Goal: Information Seeking & Learning: Find specific page/section

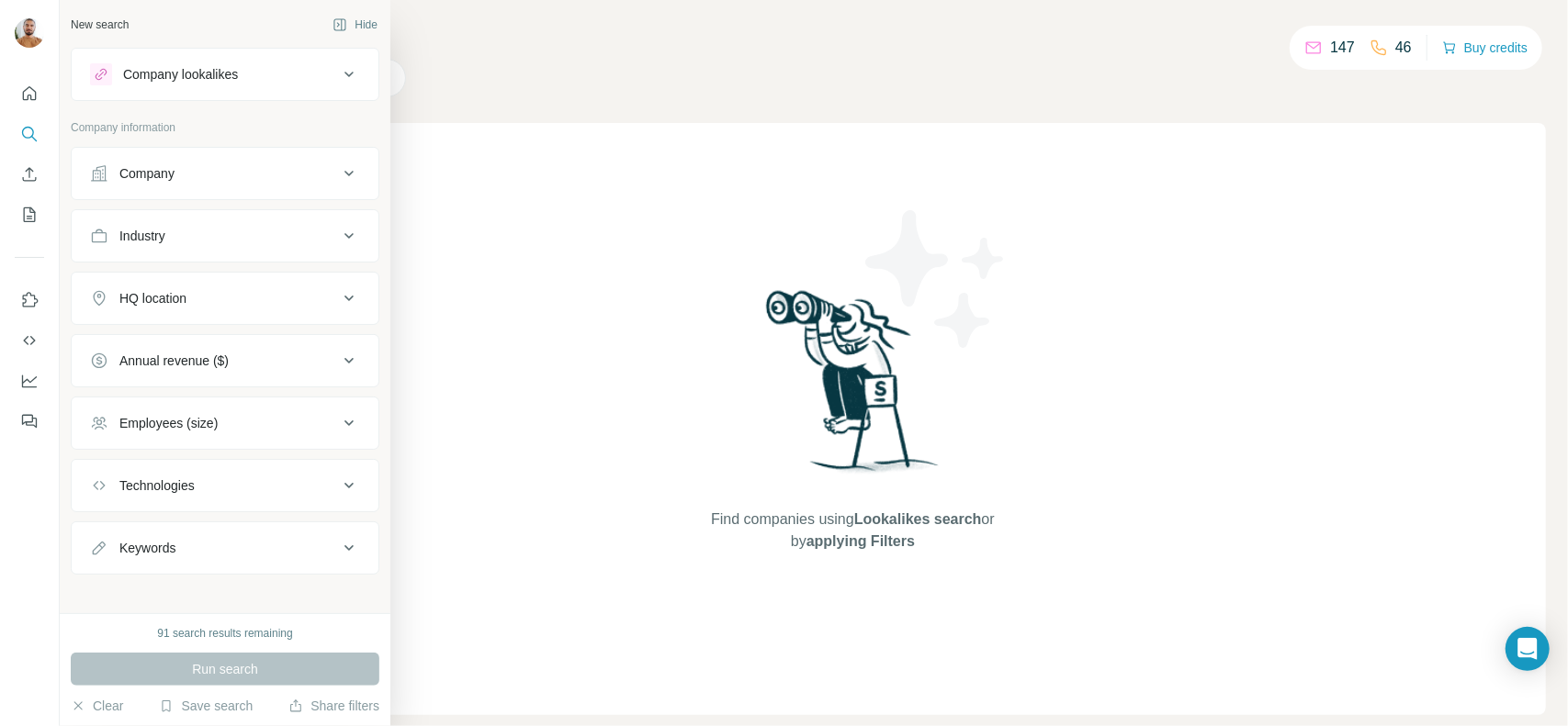
click at [265, 81] on div "Company lookalikes" at bounding box center [214, 75] width 248 height 22
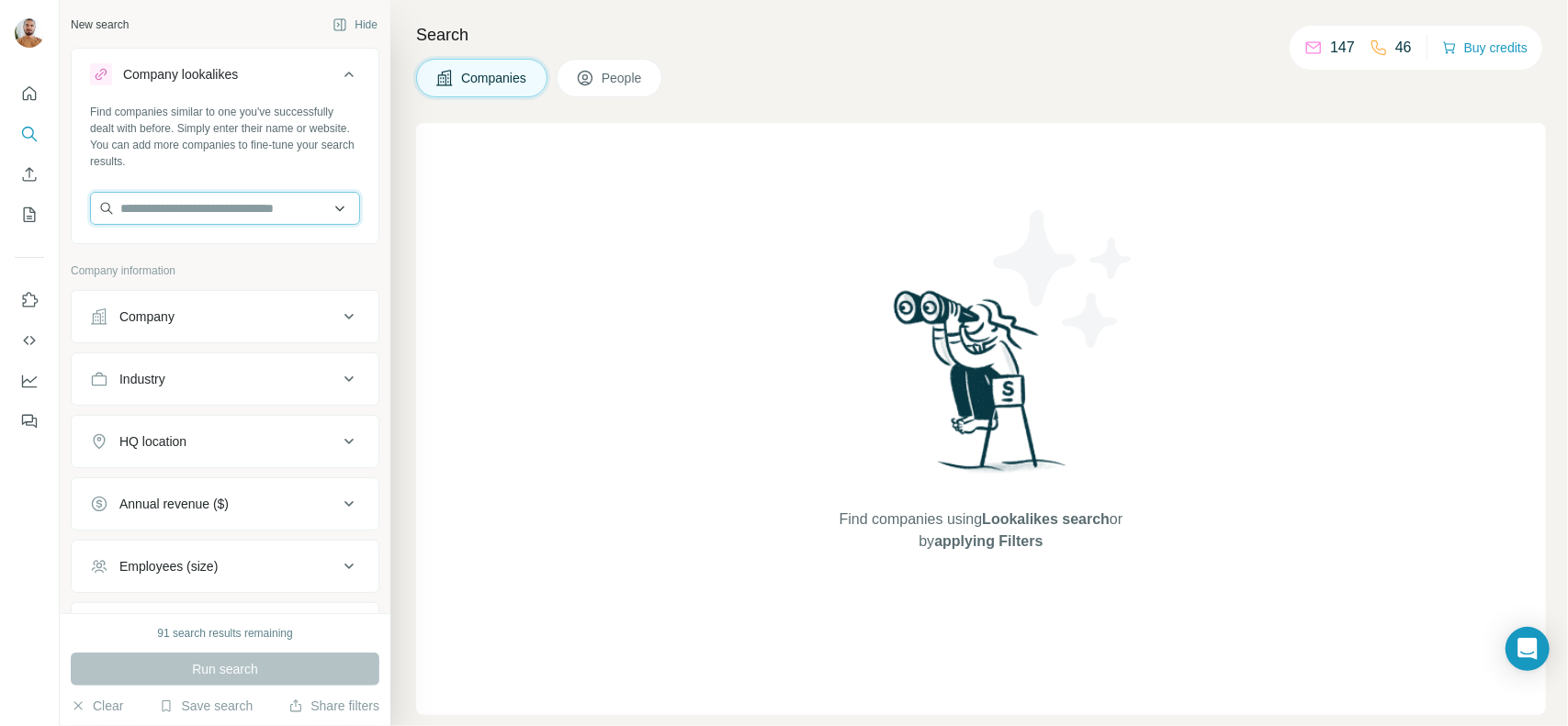
click at [254, 214] on input "text" at bounding box center [225, 208] width 270 height 33
type input "*"
type input "********"
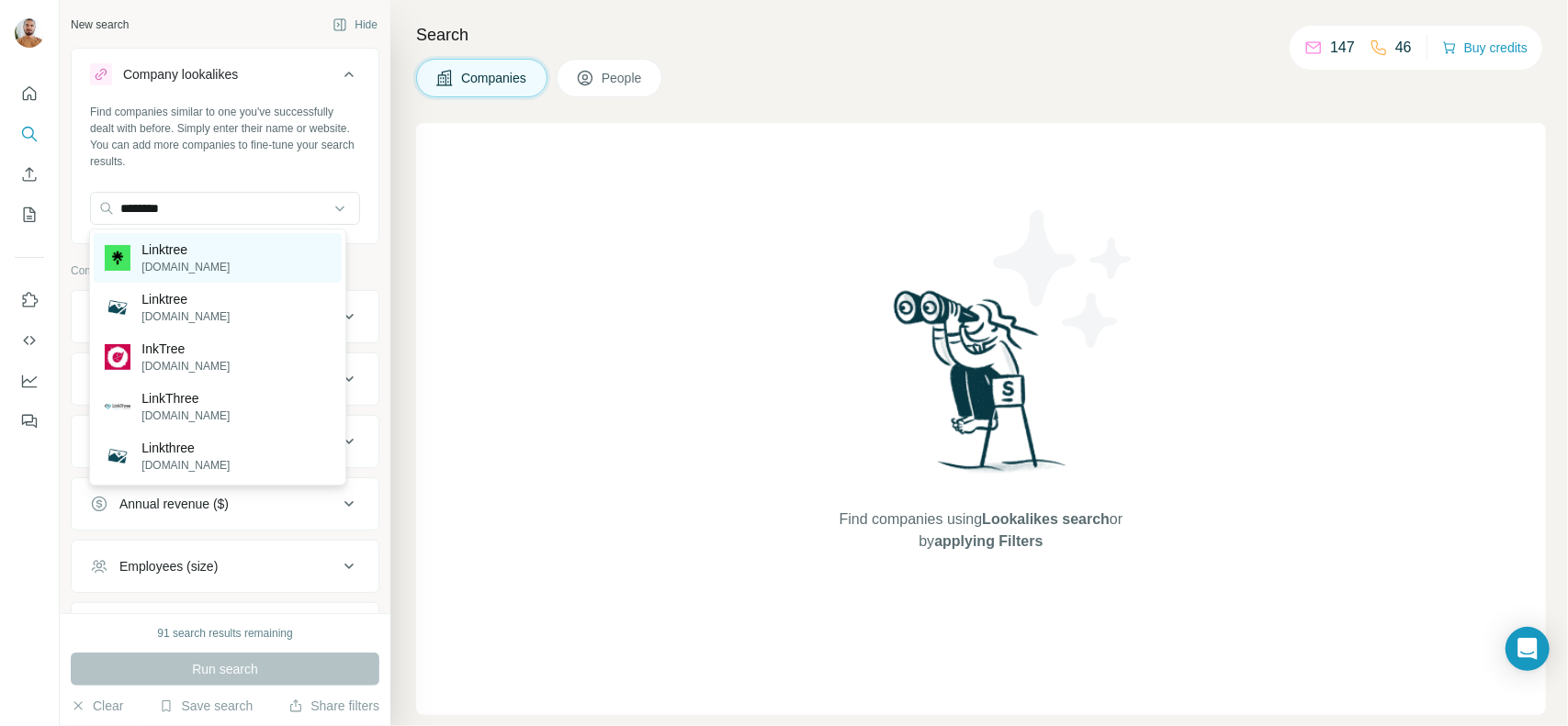
click at [197, 255] on div "Linktree [DOMAIN_NAME]" at bounding box center [218, 258] width 247 height 50
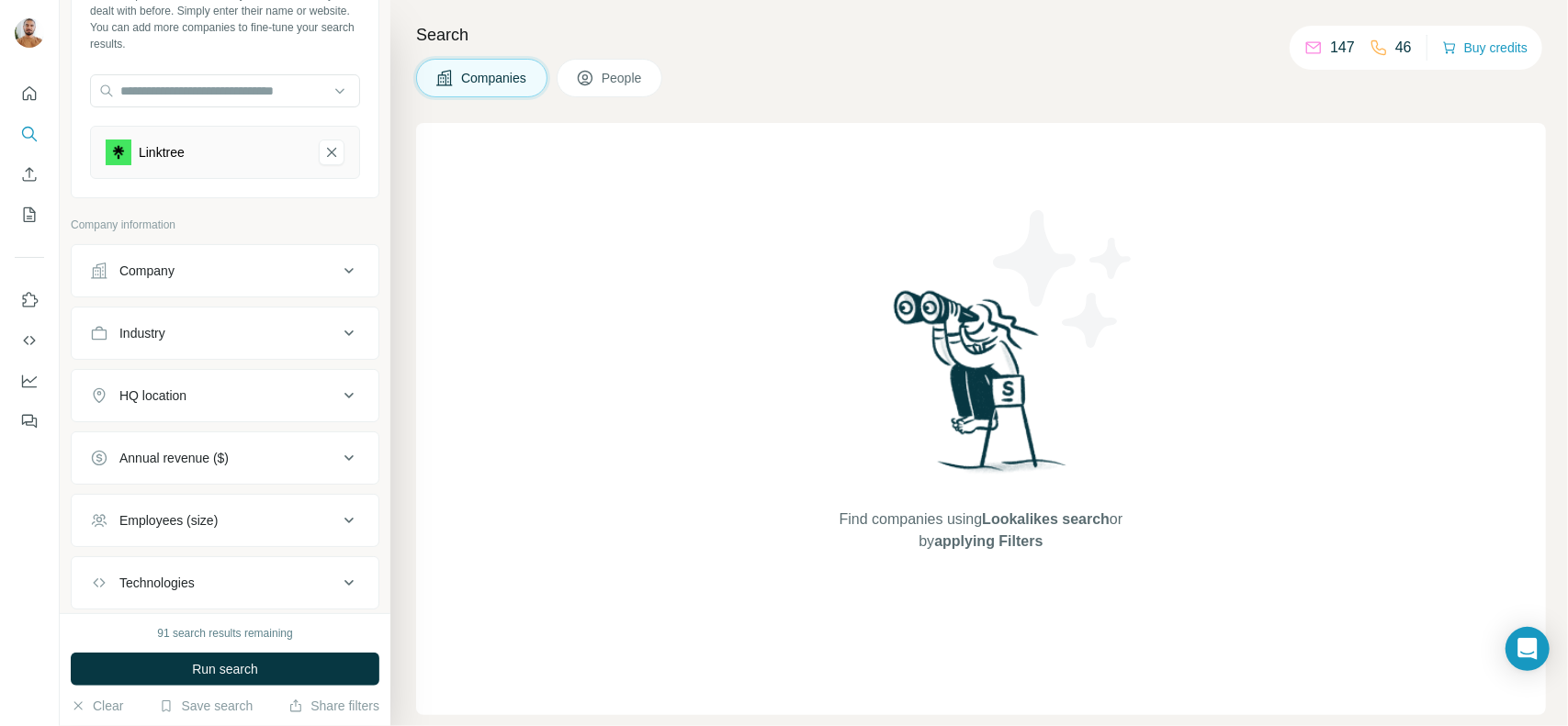
scroll to position [221, 0]
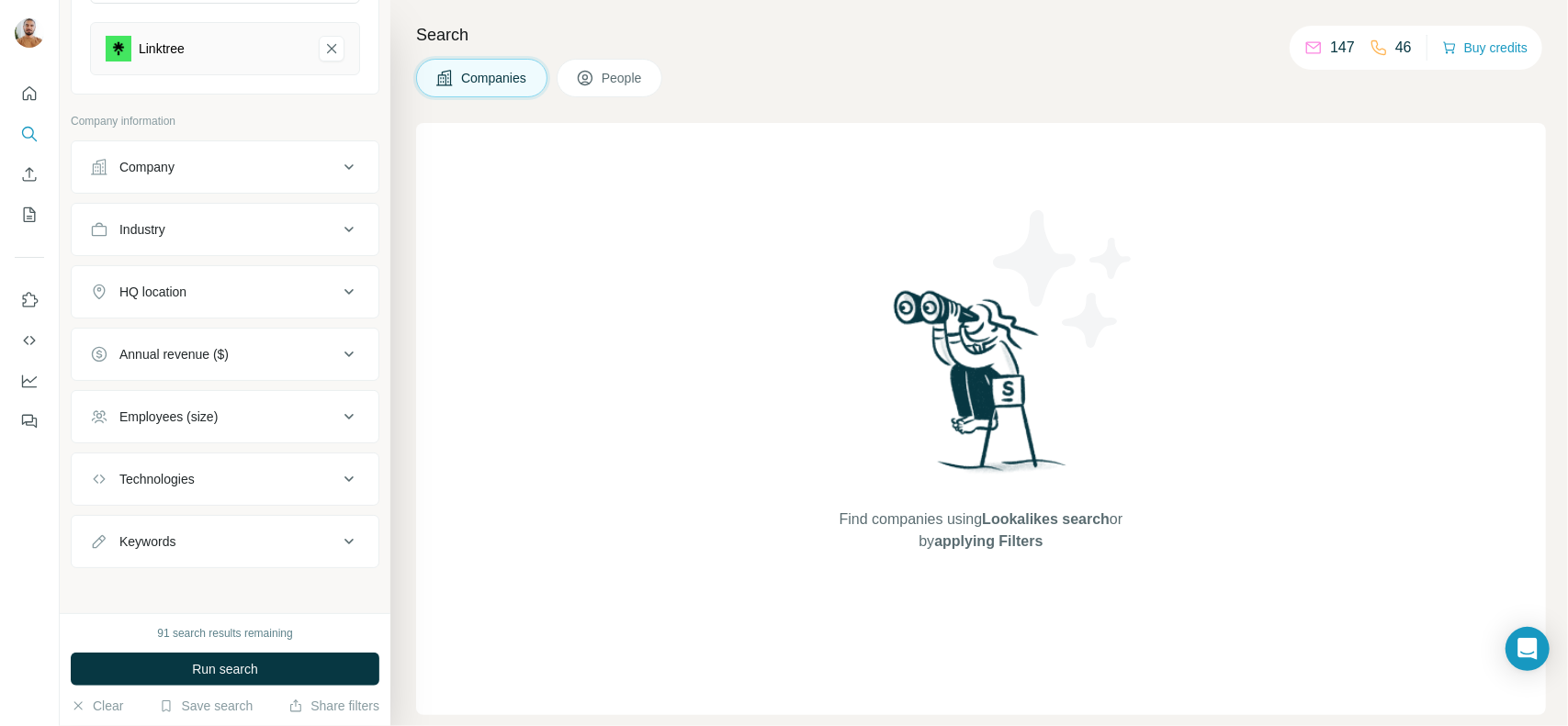
click at [338, 540] on icon at bounding box center [349, 542] width 22 height 22
click at [211, 585] on input "text" at bounding box center [207, 588] width 233 height 33
type input "**********"
click at [336, 578] on icon "button" at bounding box center [345, 588] width 18 height 18
click at [237, 593] on input "text" at bounding box center [207, 588] width 233 height 33
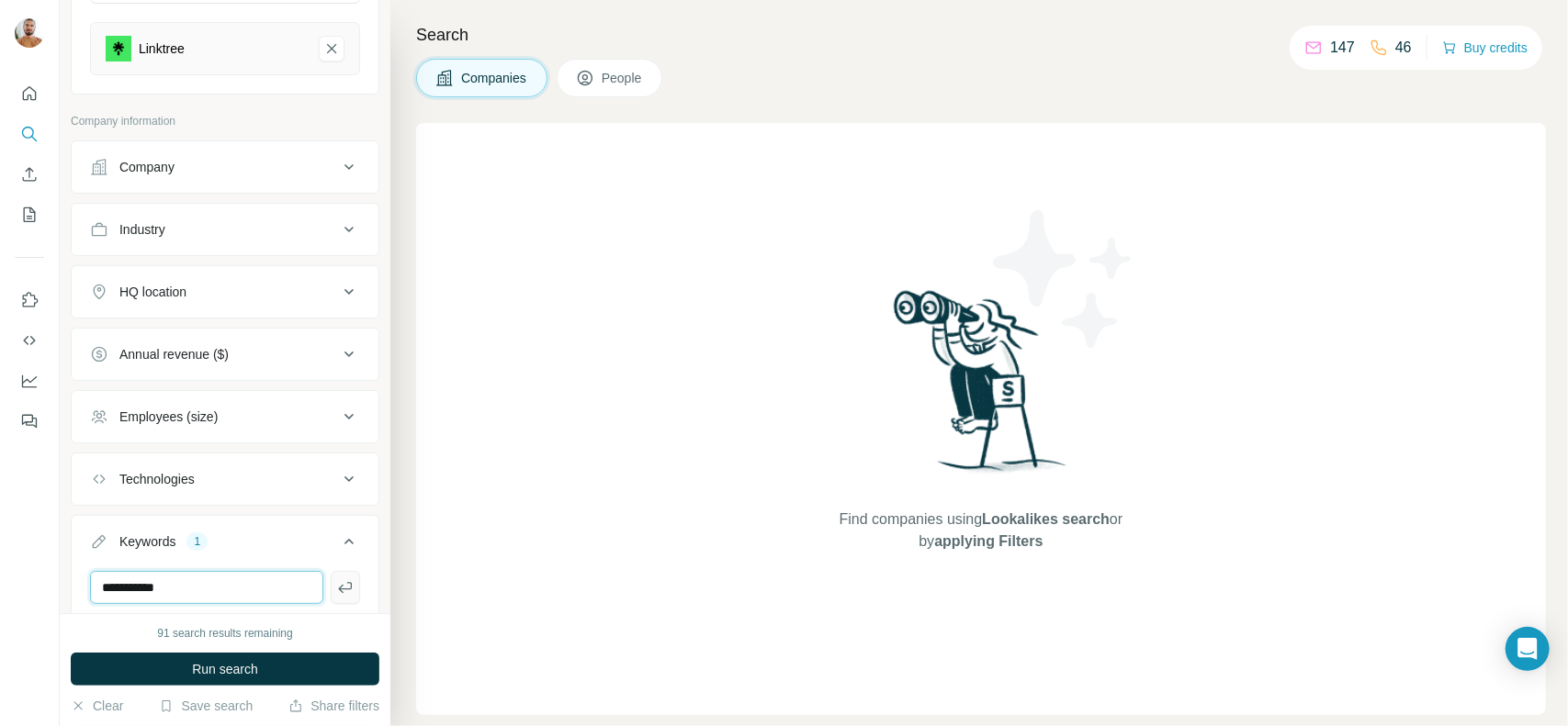
type input "**********"
click at [336, 585] on icon "button" at bounding box center [345, 588] width 18 height 18
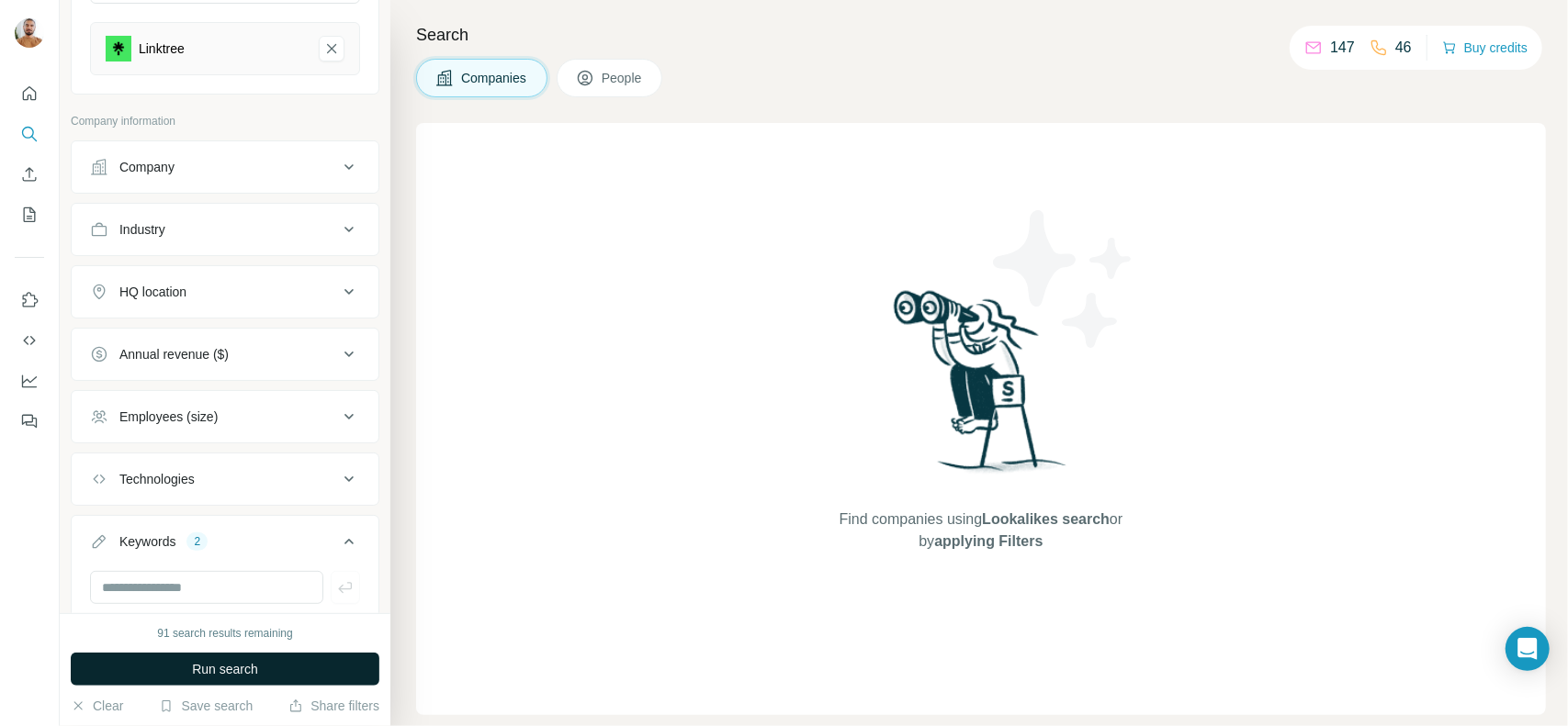
click at [301, 667] on button "Run search" at bounding box center [225, 670] width 308 height 33
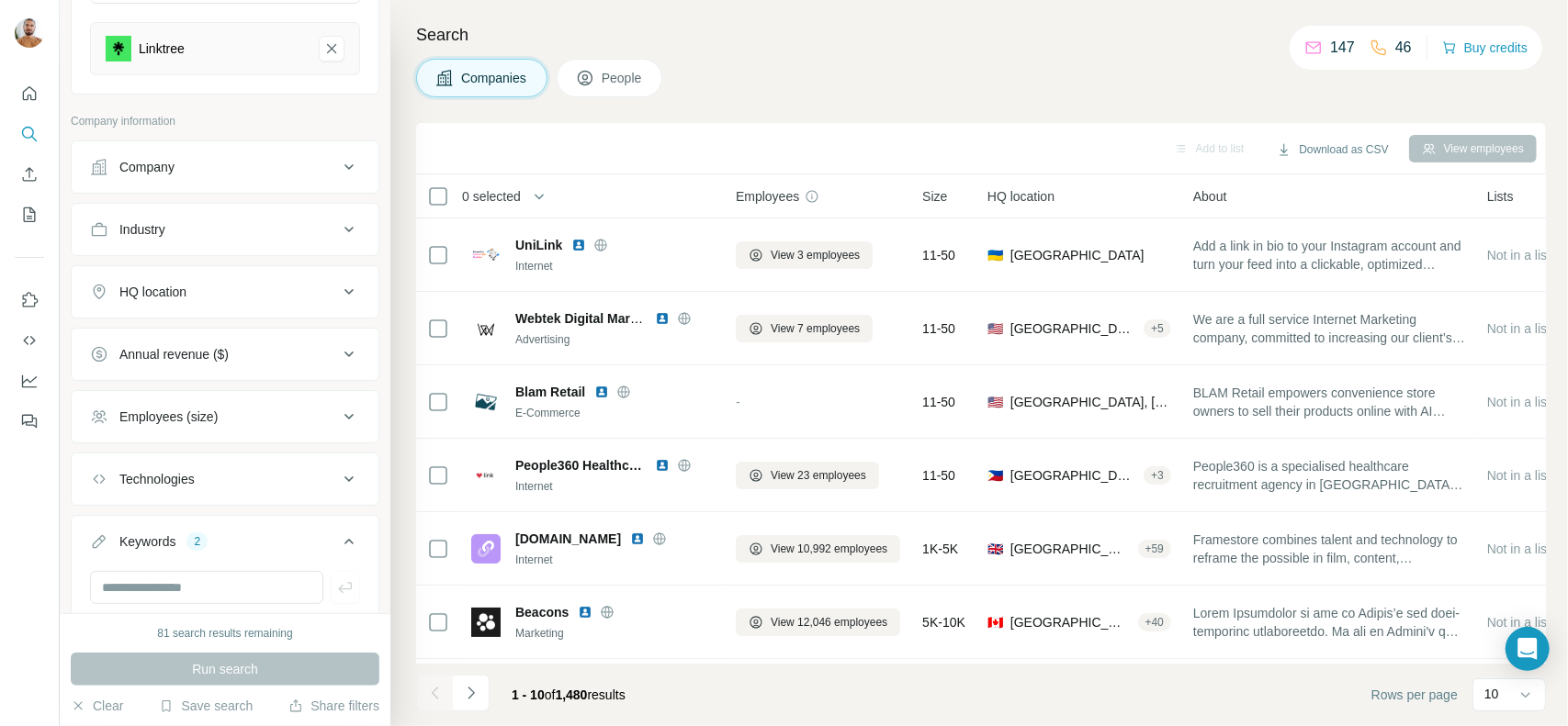
click at [614, 73] on span "People" at bounding box center [623, 78] width 42 height 18
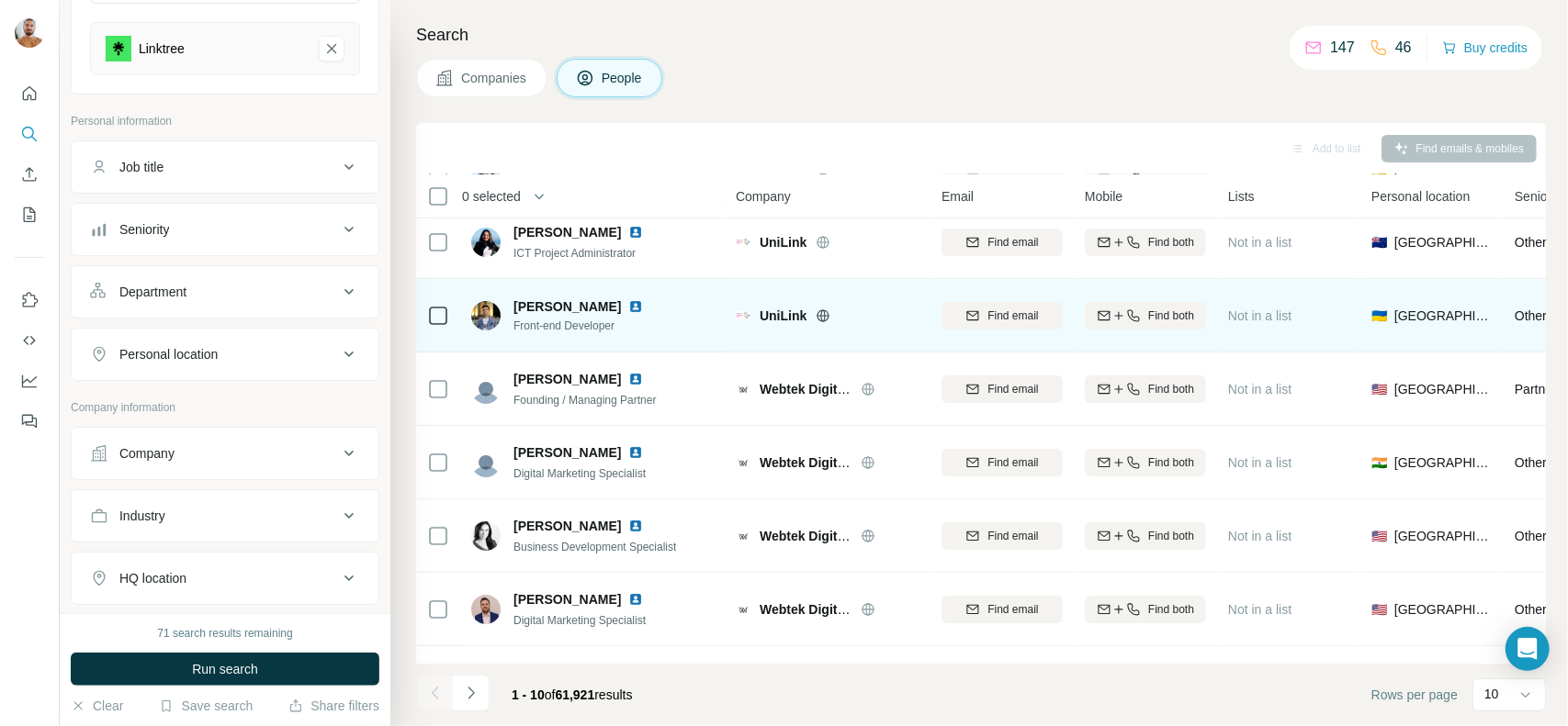
scroll to position [92, 0]
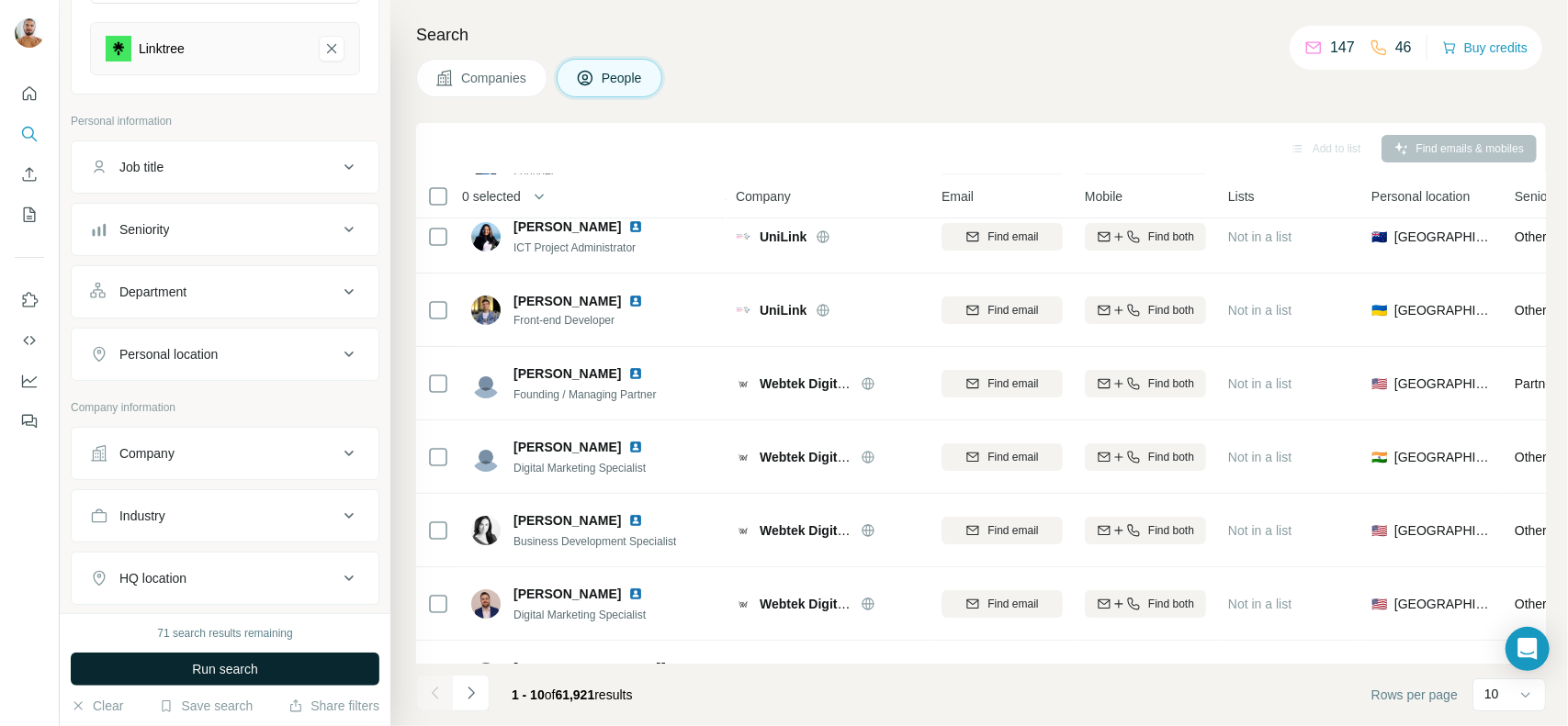
click at [265, 669] on button "Run search" at bounding box center [225, 670] width 308 height 33
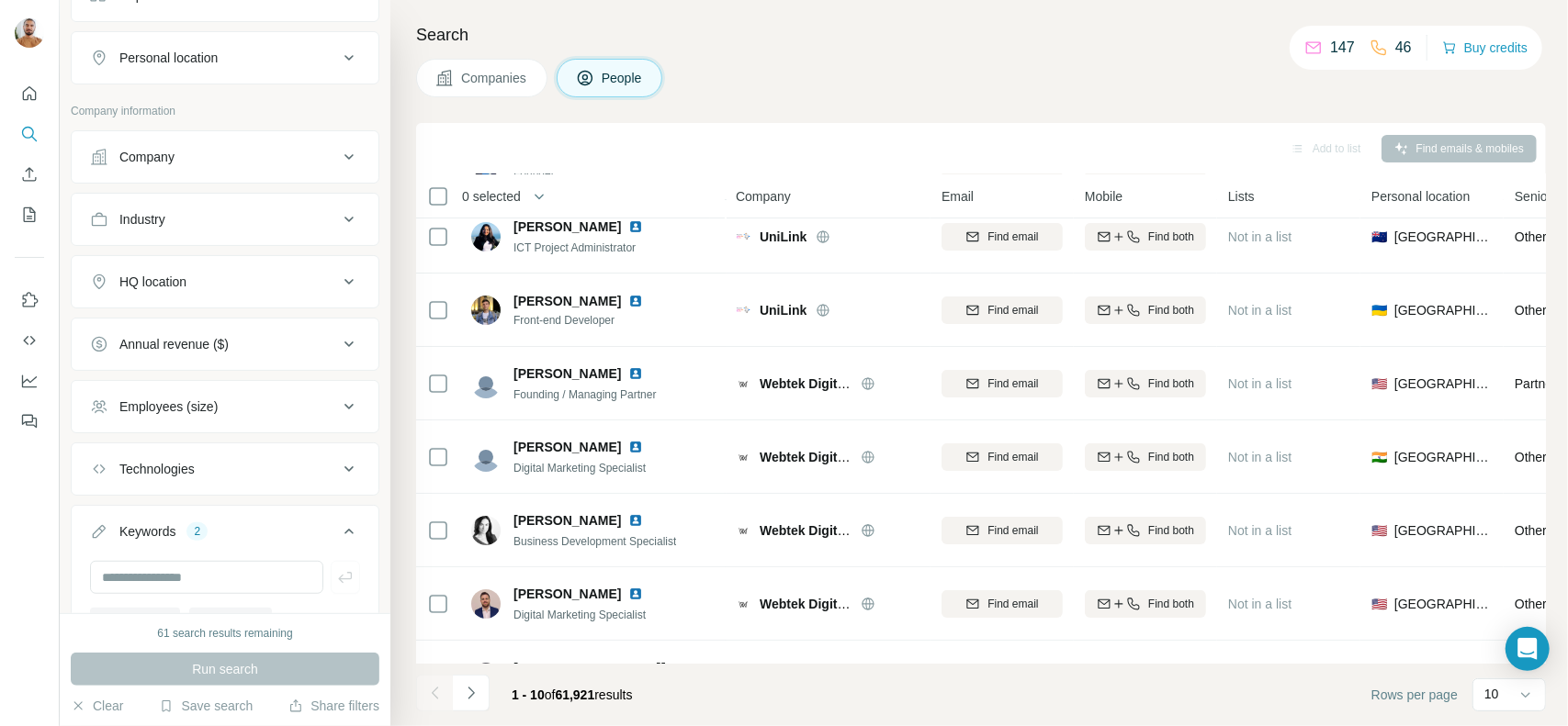
scroll to position [589, 0]
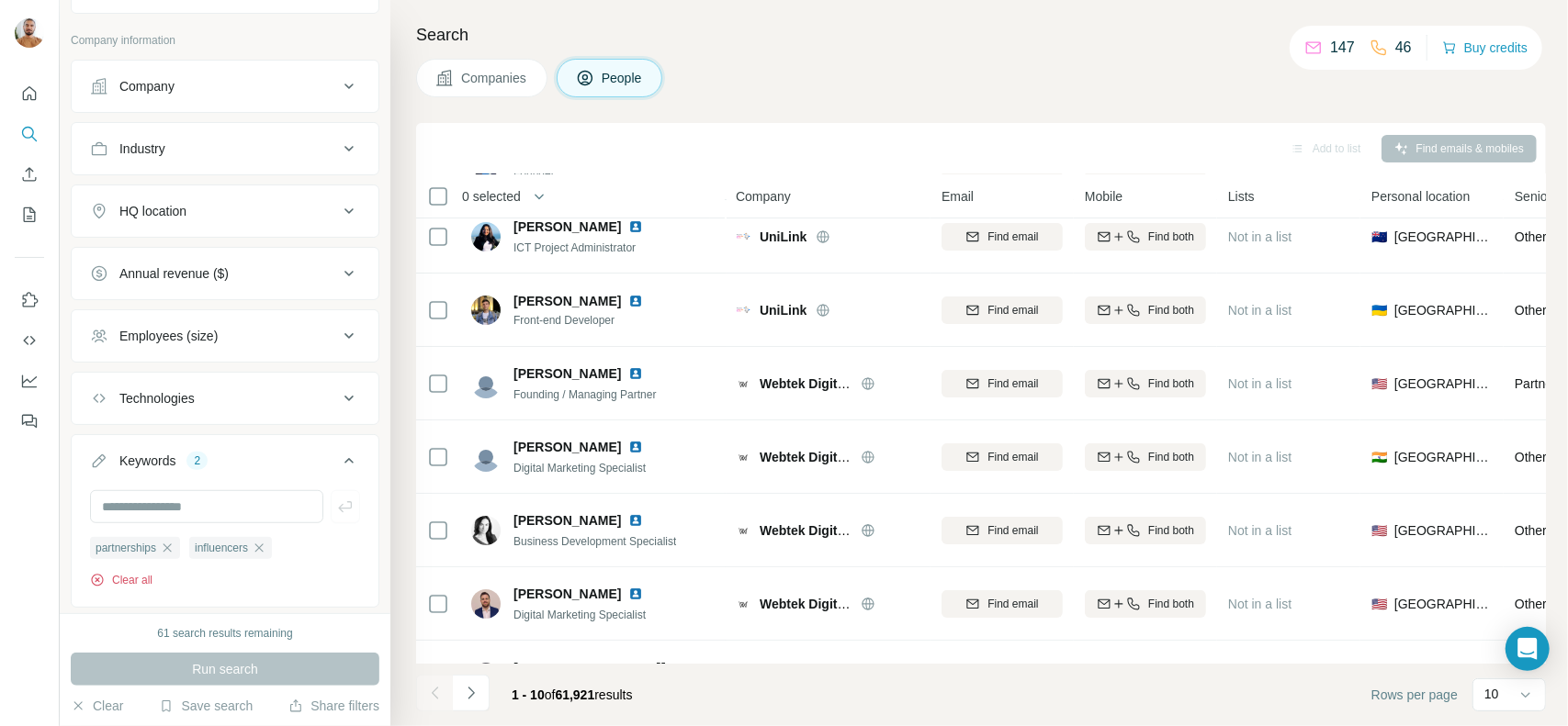
click at [123, 572] on button "Clear all" at bounding box center [122, 580] width 63 height 17
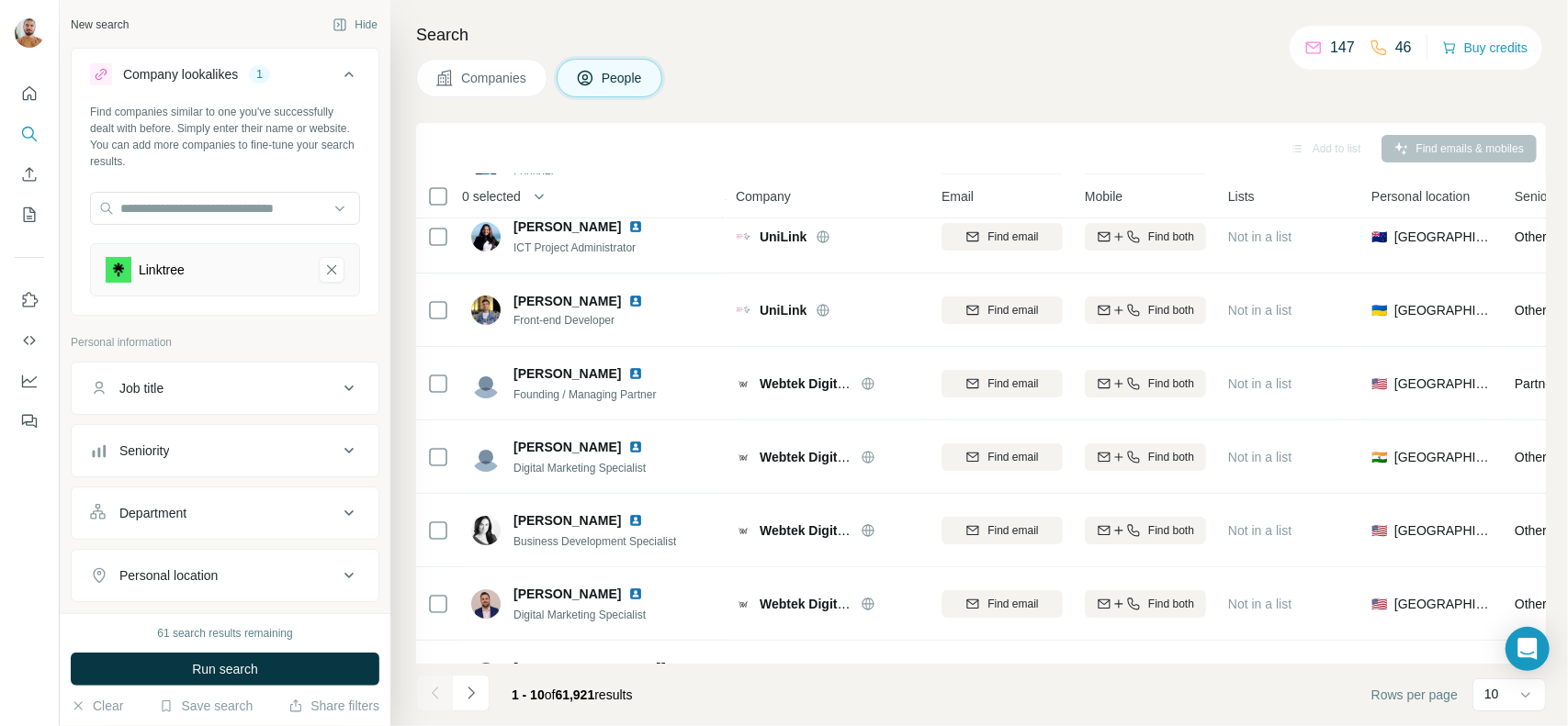
click at [221, 396] on div "Job title" at bounding box center [214, 388] width 248 height 18
click at [195, 434] on input "text" at bounding box center [207, 434] width 233 height 33
type input "*"
type input "**********"
click at [195, 434] on input "text" at bounding box center [207, 434] width 233 height 33
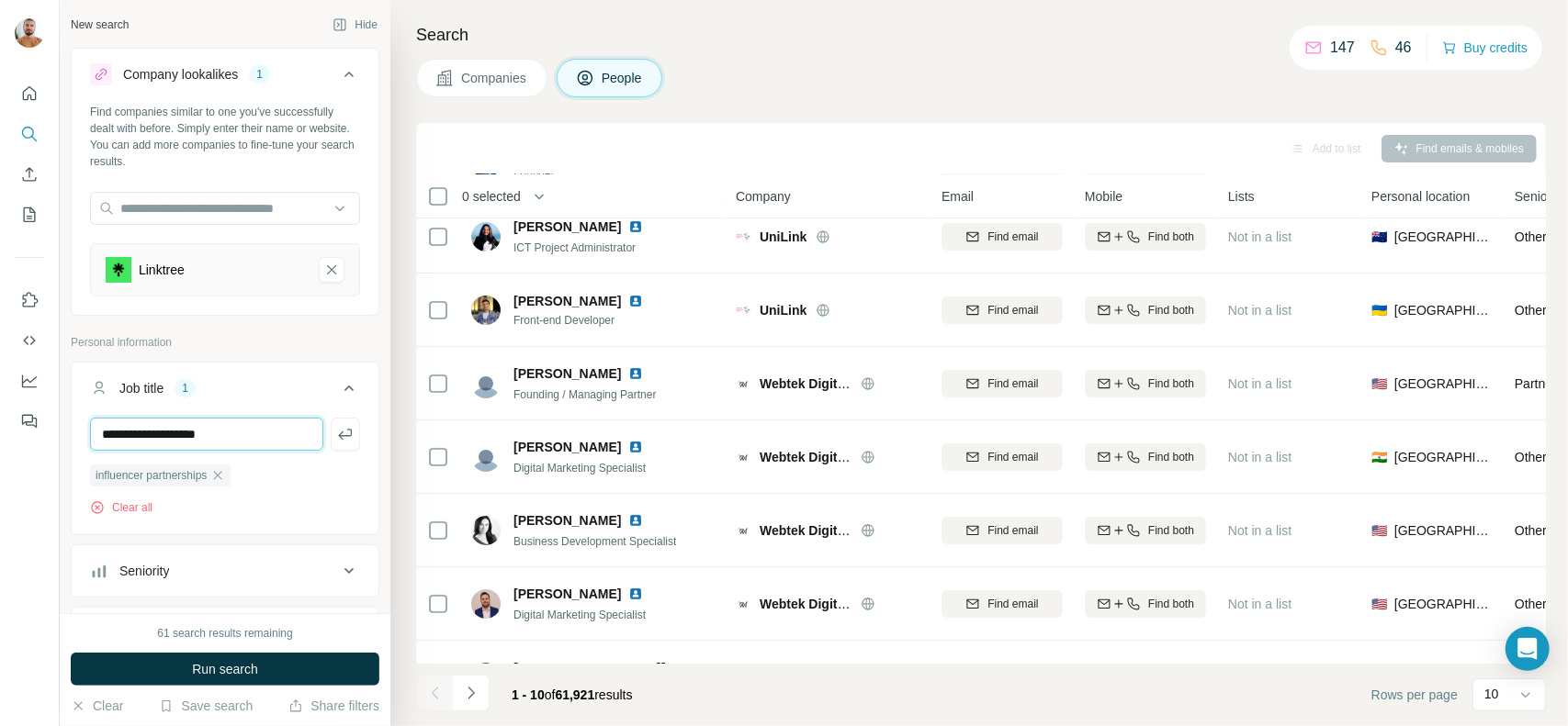
type input "**********"
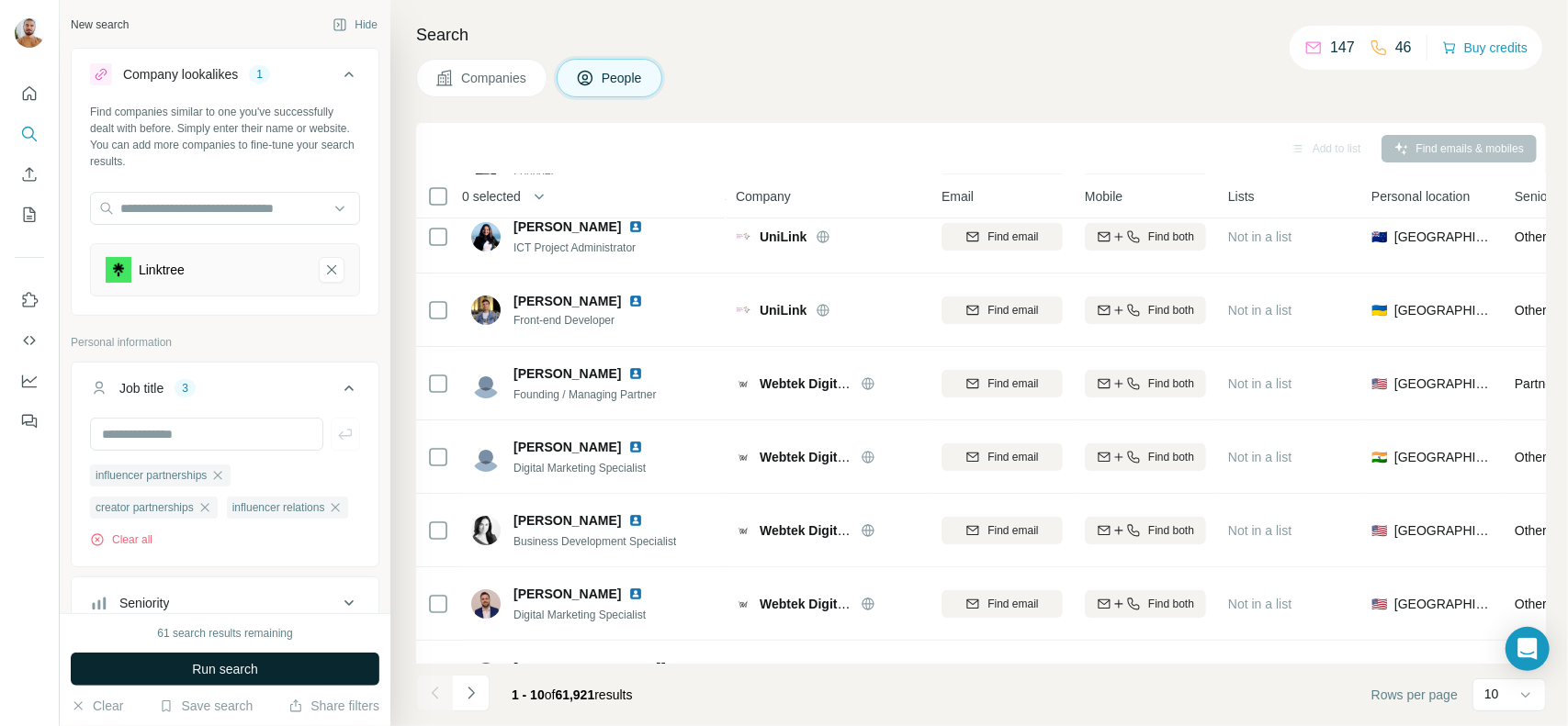
click at [248, 672] on span "Run search" at bounding box center [225, 670] width 66 height 18
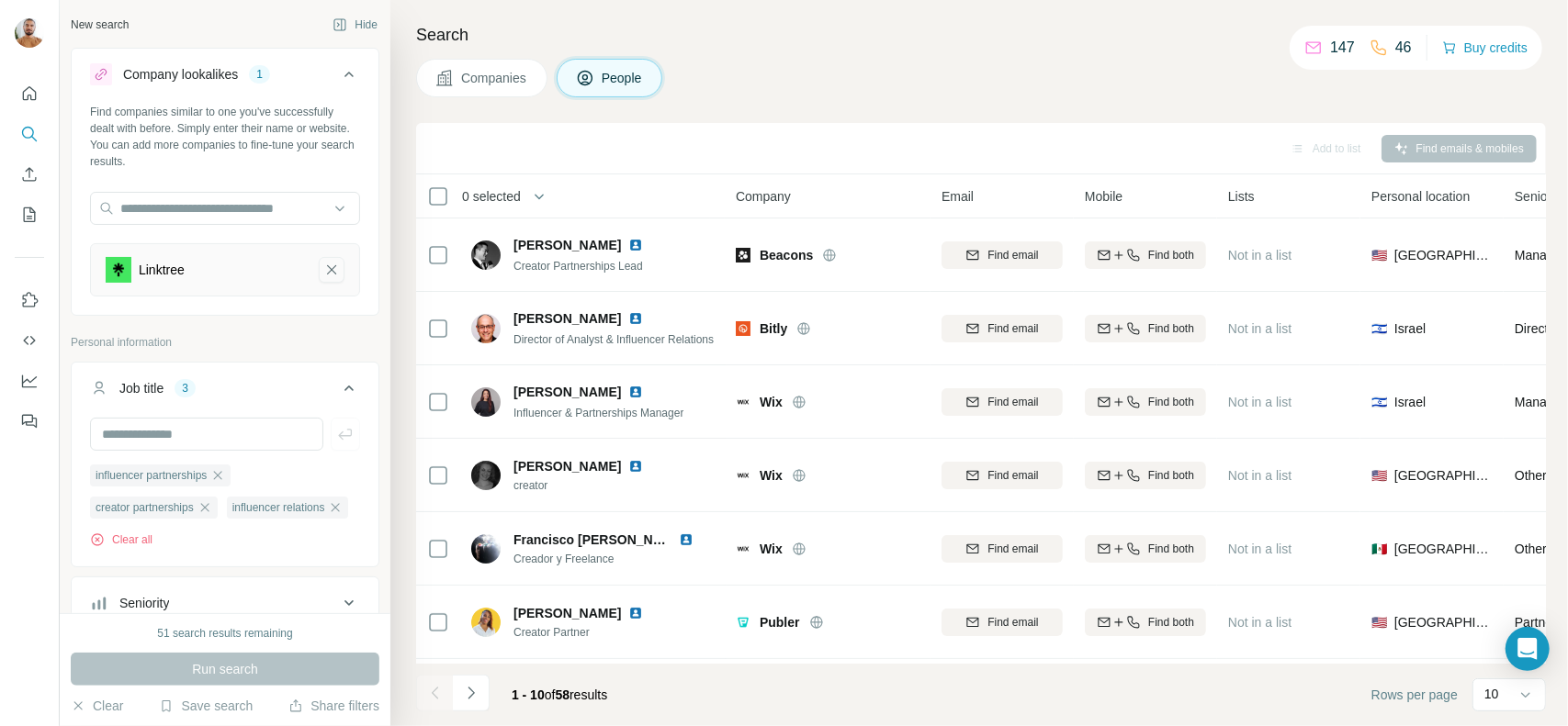
click at [327, 272] on icon "Linktree-remove-button" at bounding box center [331, 270] width 9 height 9
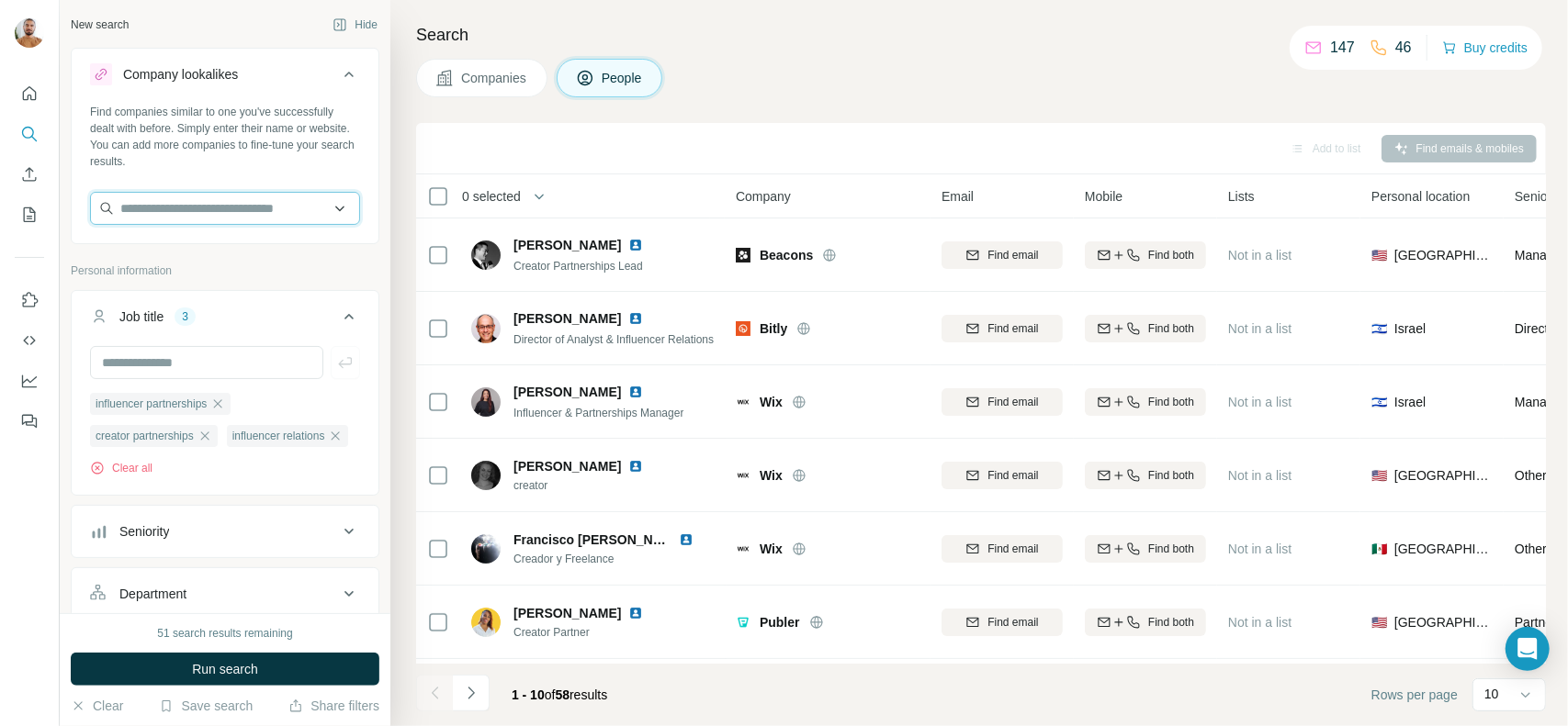
drag, startPoint x: 1526, startPoint y: 0, endPoint x: 213, endPoint y: 203, distance: 1328.6
click at [213, 203] on input "text" at bounding box center [225, 208] width 270 height 33
type input "*******"
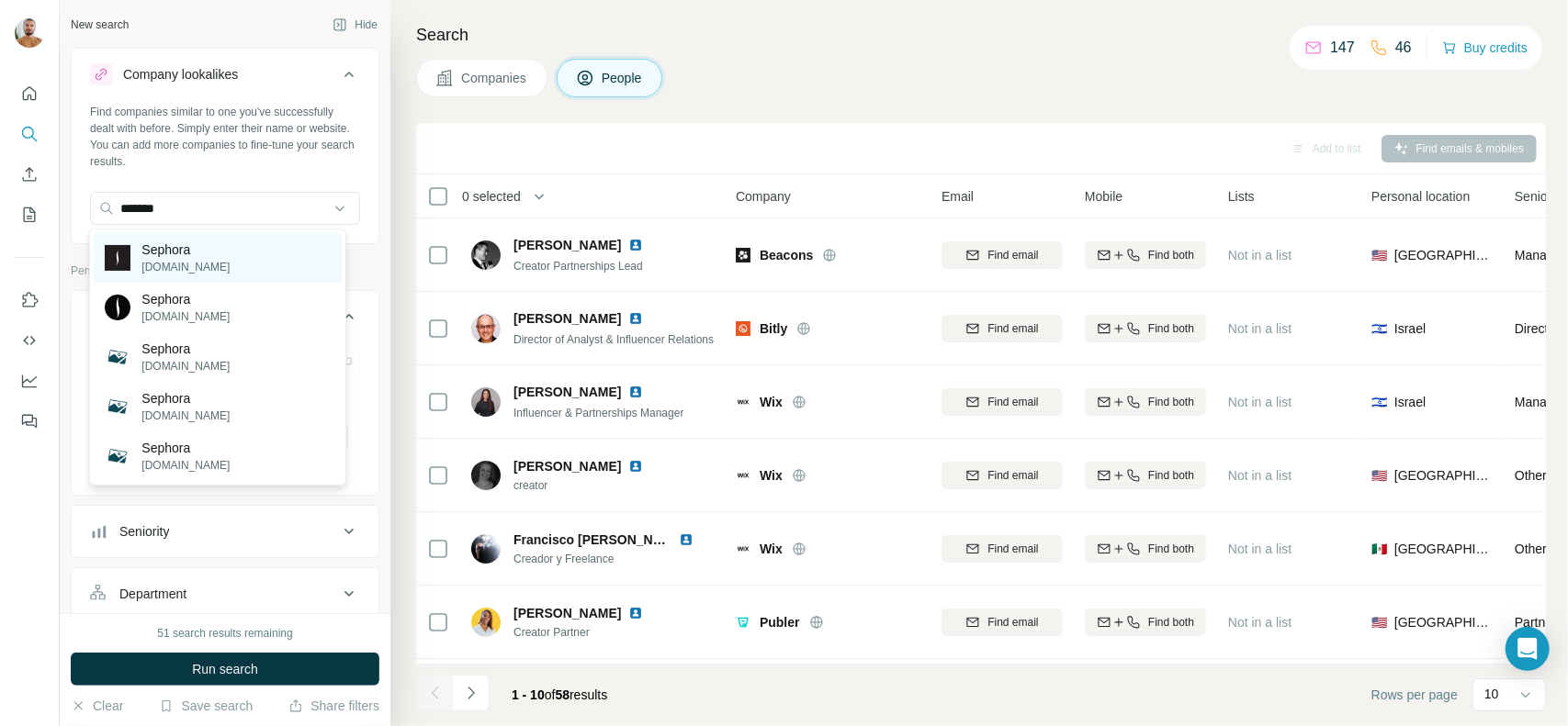
click at [186, 253] on p "Sephora" at bounding box center [186, 250] width 89 height 18
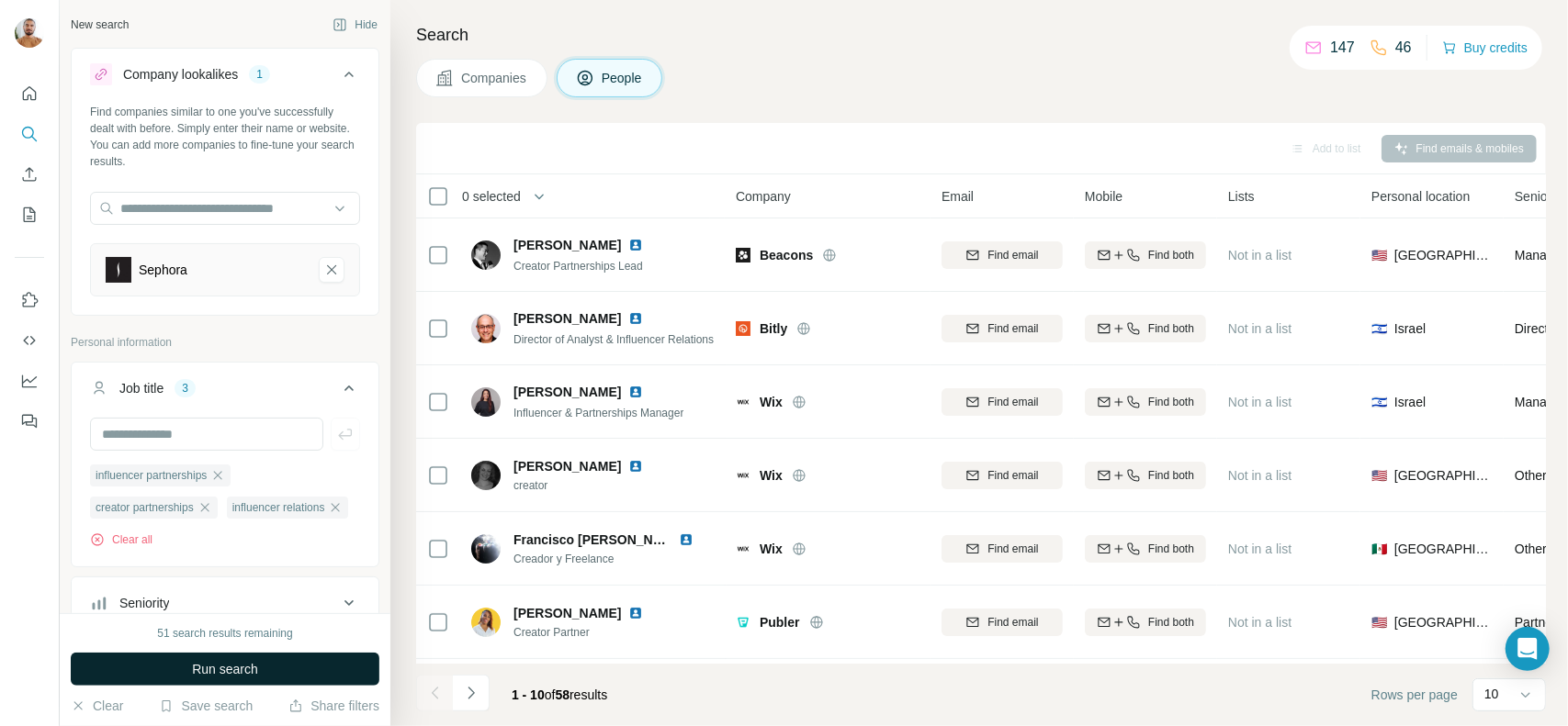
click at [240, 669] on span "Run search" at bounding box center [225, 670] width 66 height 18
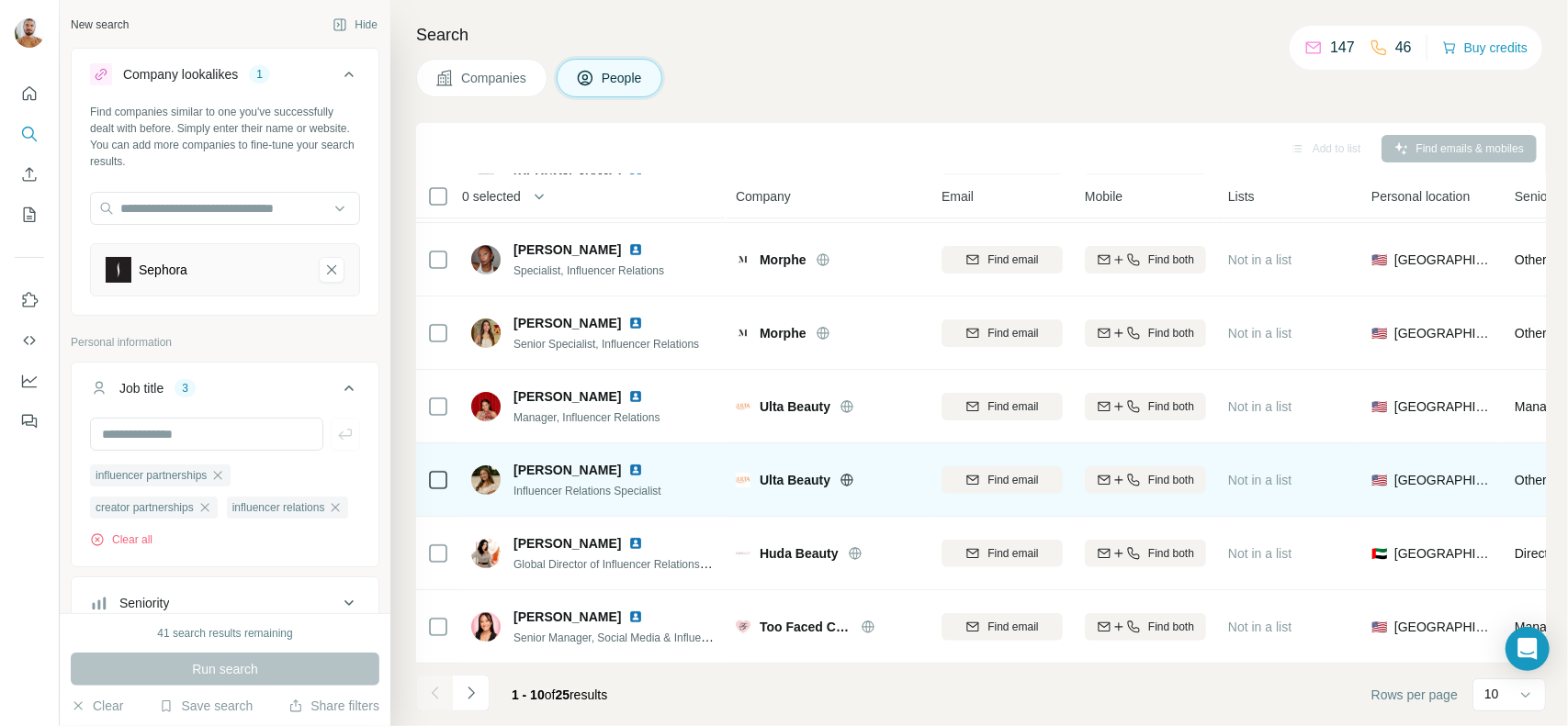
scroll to position [297, 0]
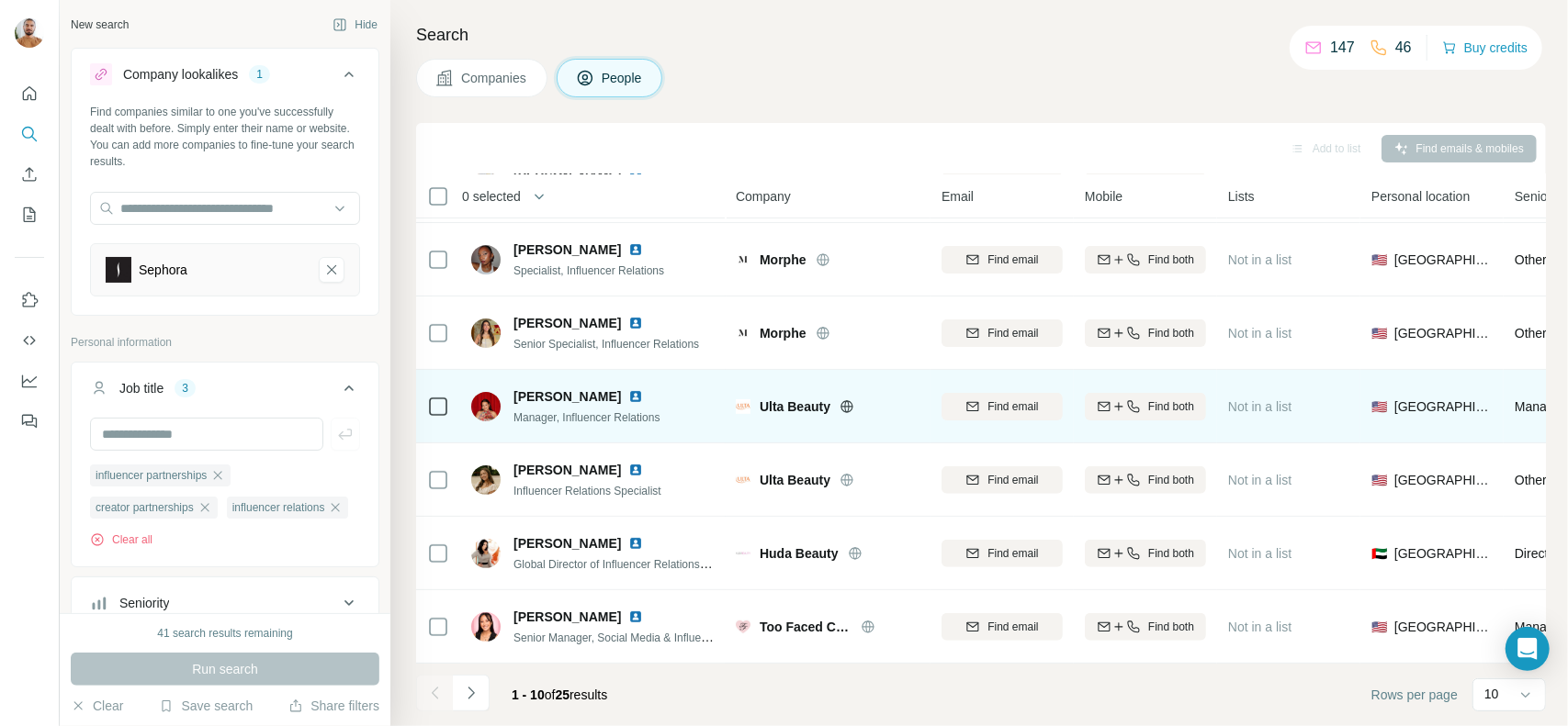
click at [634, 389] on img at bounding box center [636, 397] width 15 height 15
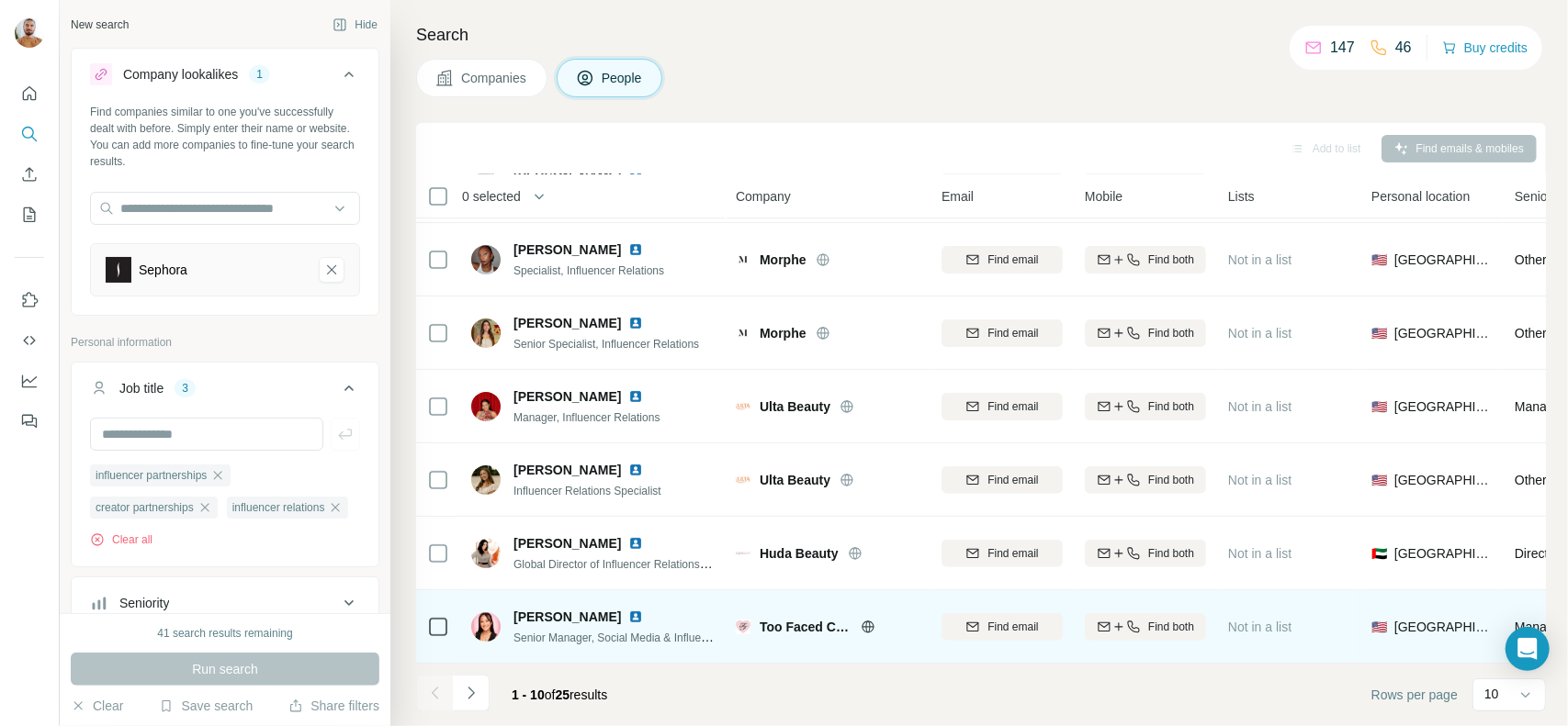
click at [628, 610] on img at bounding box center [636, 617] width 15 height 15
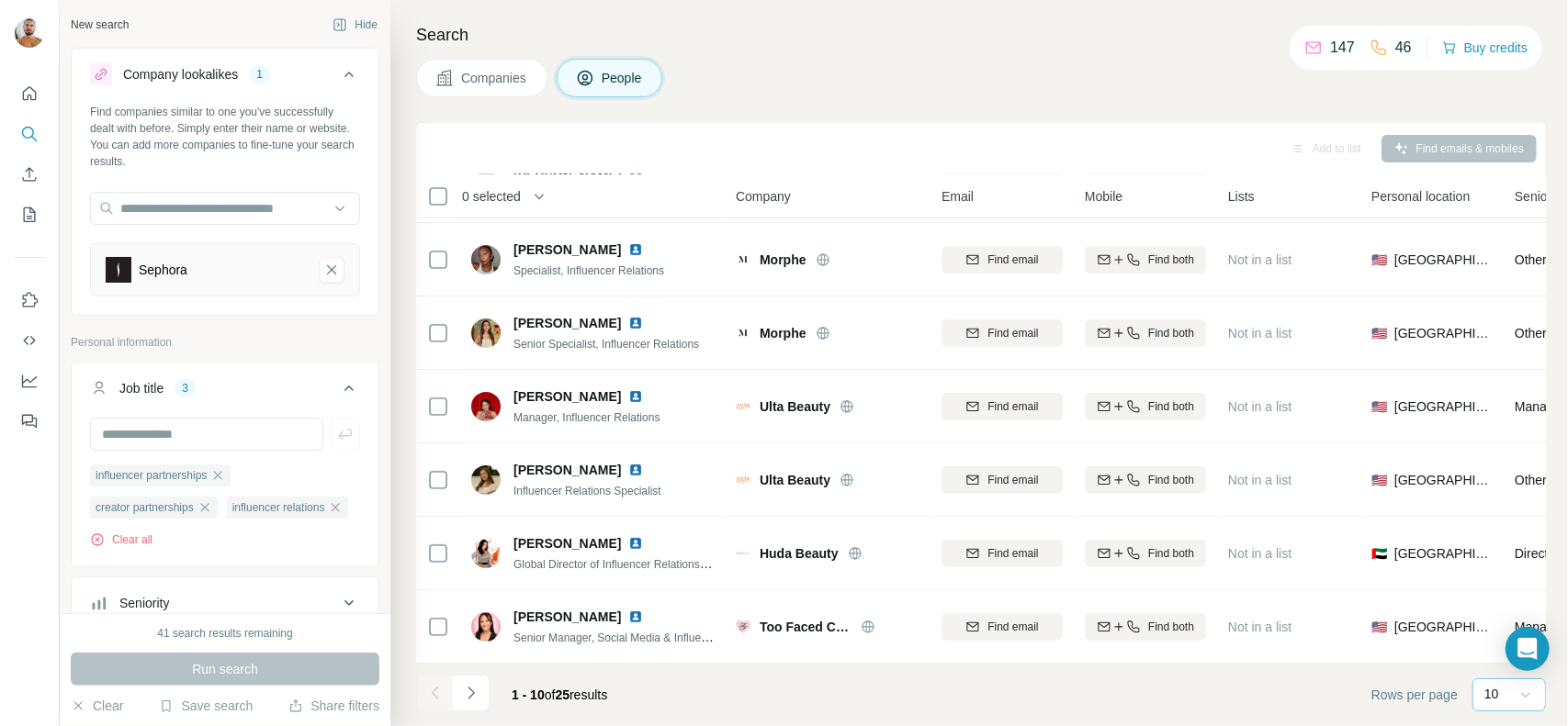
click at [1518, 693] on icon at bounding box center [1526, 695] width 18 height 18
click at [1495, 585] on p "40" at bounding box center [1495, 589] width 15 height 18
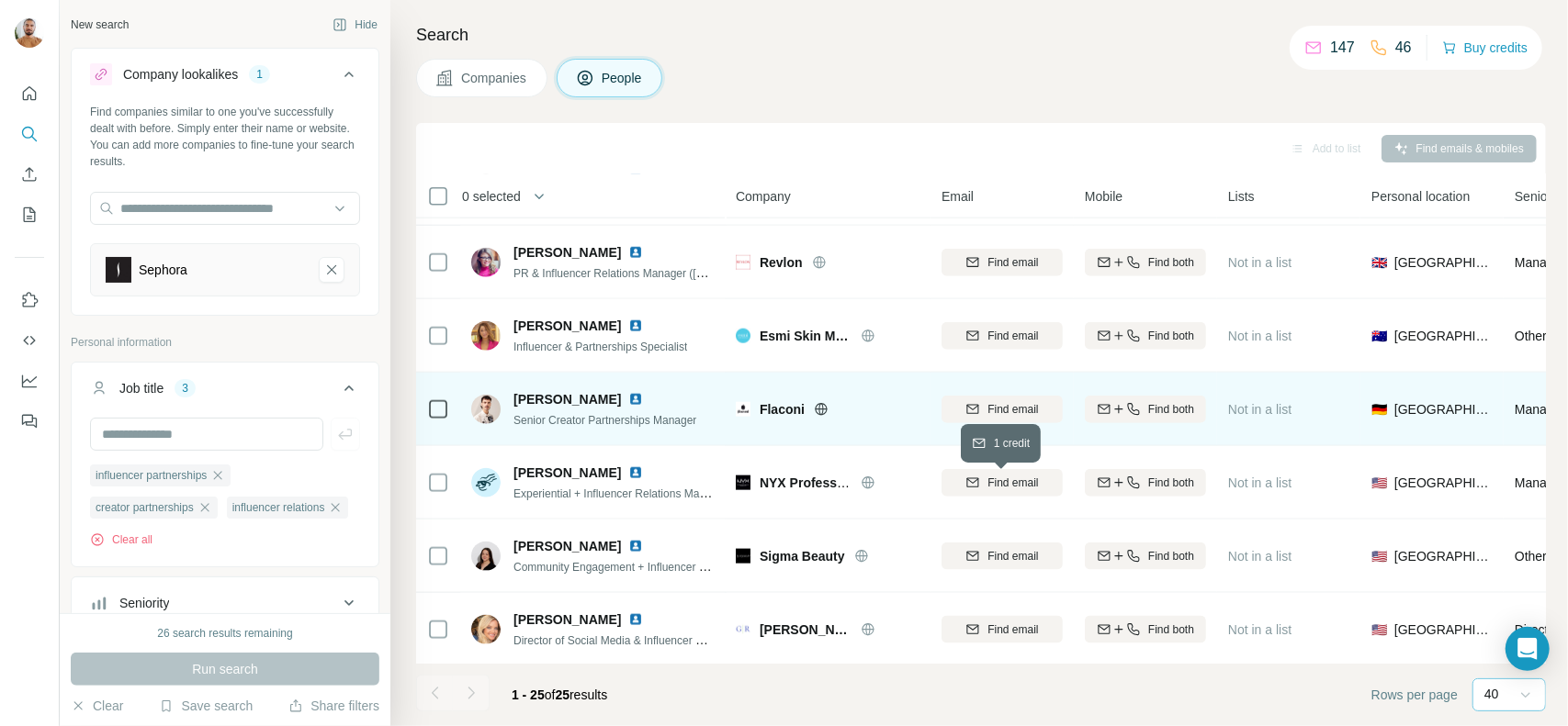
scroll to position [1399, 0]
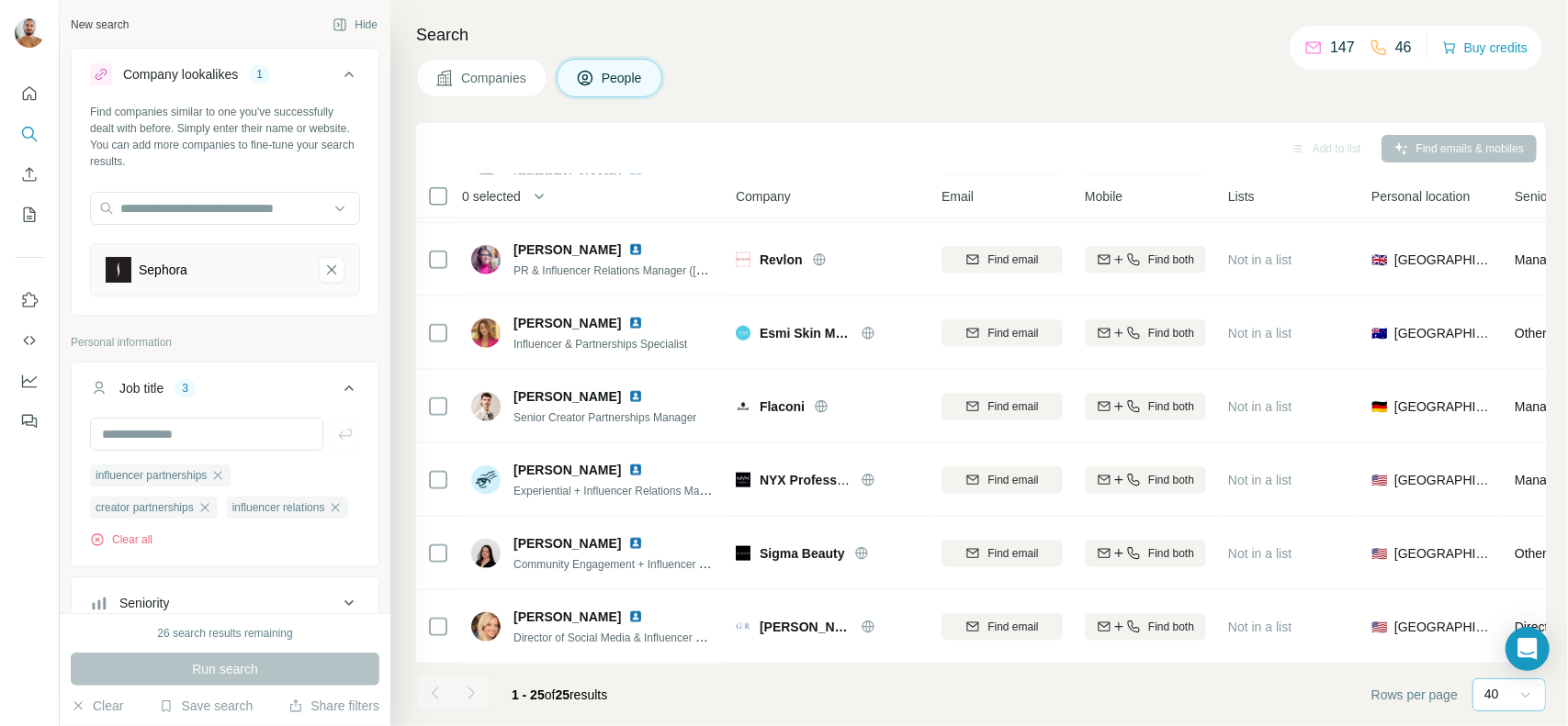
drag, startPoint x: 811, startPoint y: 14, endPoint x: 309, endPoint y: 264, distance: 560.8
click at [323, 269] on icon "Sephora-remove-button" at bounding box center [331, 270] width 17 height 18
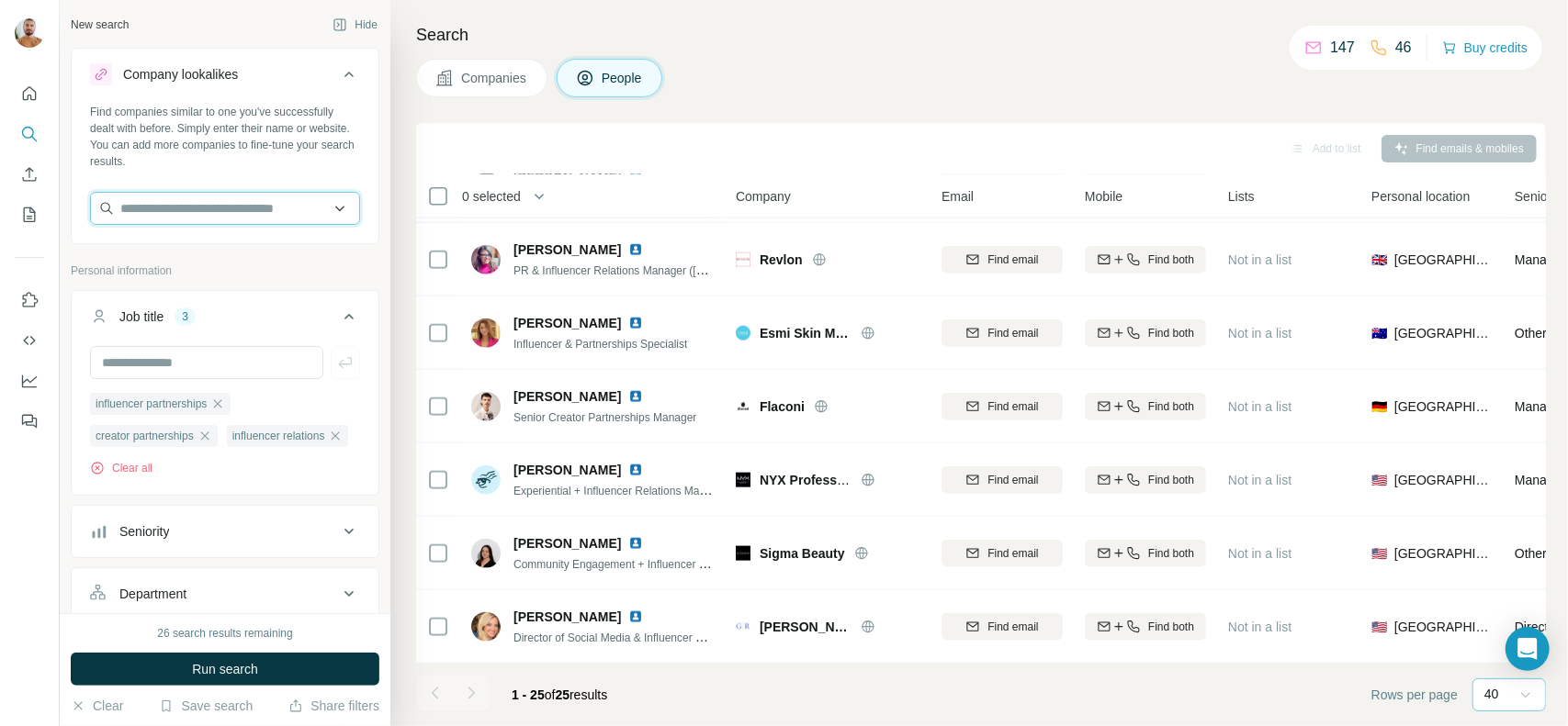
click at [232, 207] on input "text" at bounding box center [225, 208] width 270 height 33
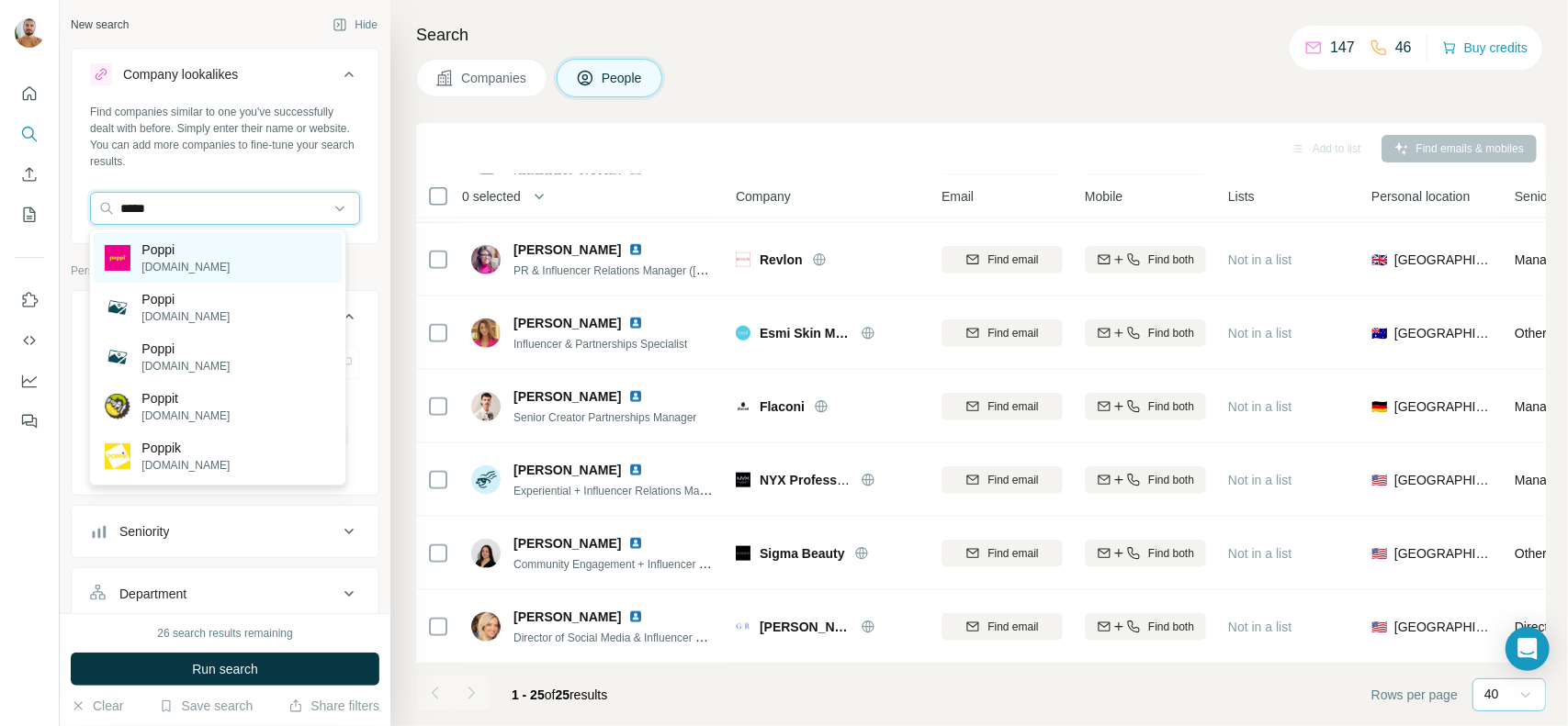
type input "*****"
click at [268, 255] on div "Poppi [DOMAIN_NAME]" at bounding box center [218, 258] width 247 height 50
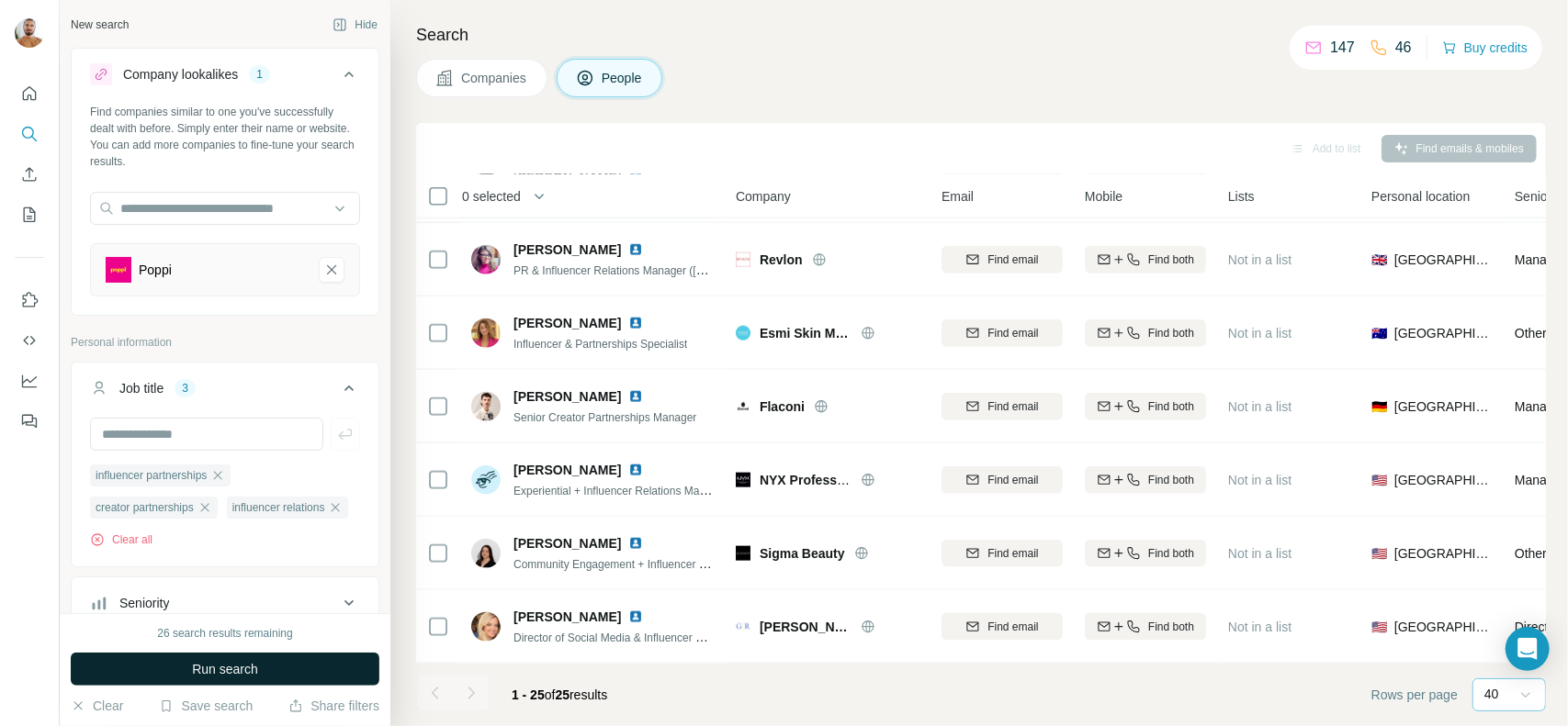
click at [280, 670] on button "Run search" at bounding box center [225, 670] width 308 height 33
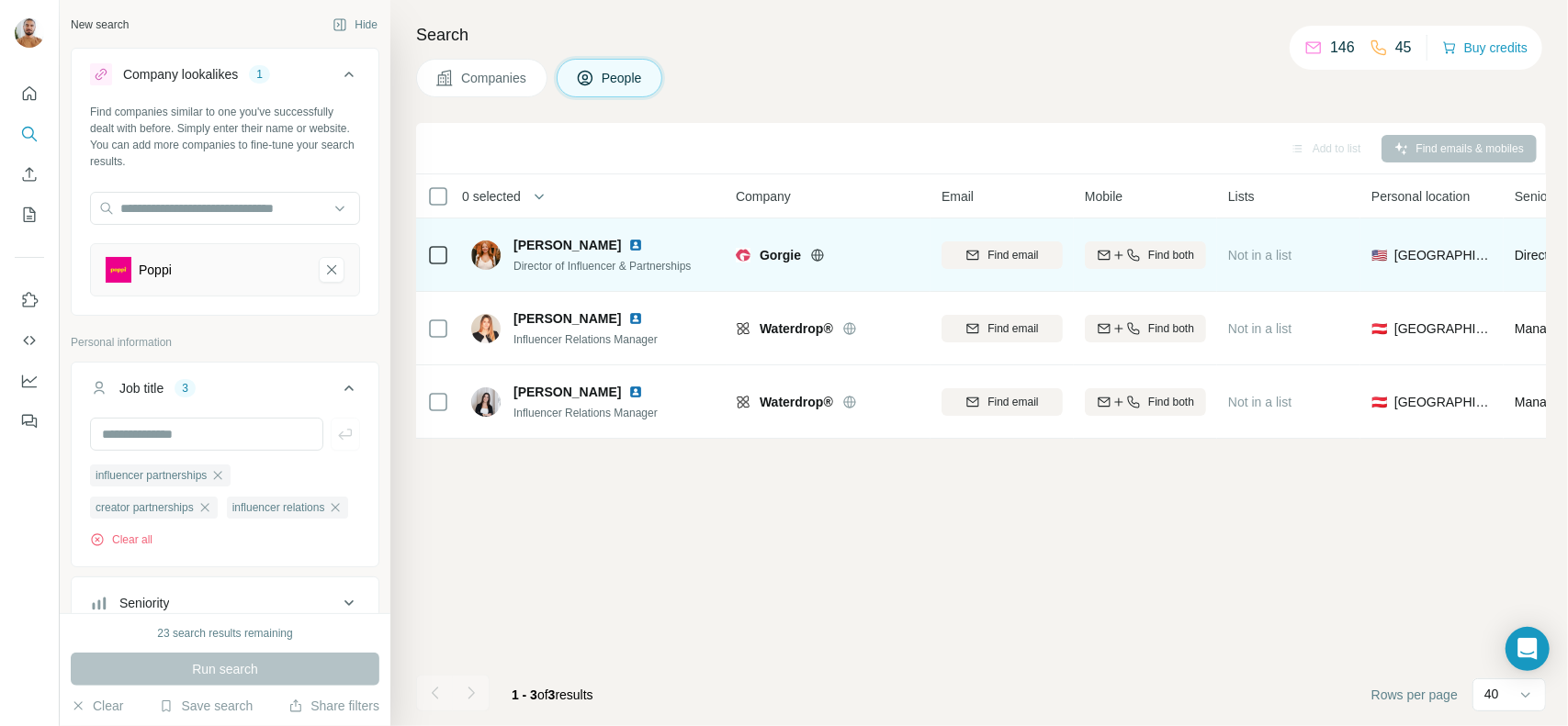
click at [628, 245] on img at bounding box center [636, 245] width 15 height 15
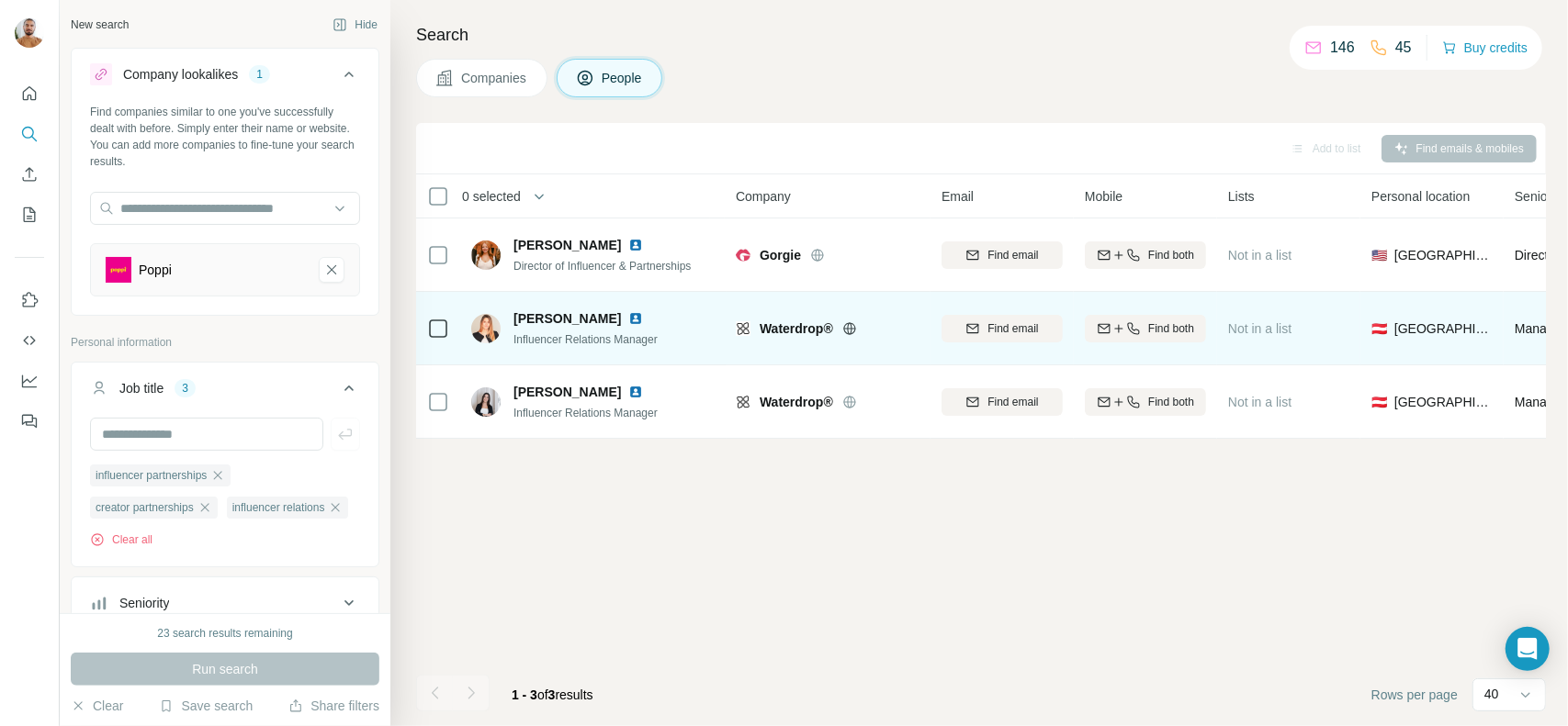
click at [631, 313] on img at bounding box center [636, 318] width 15 height 15
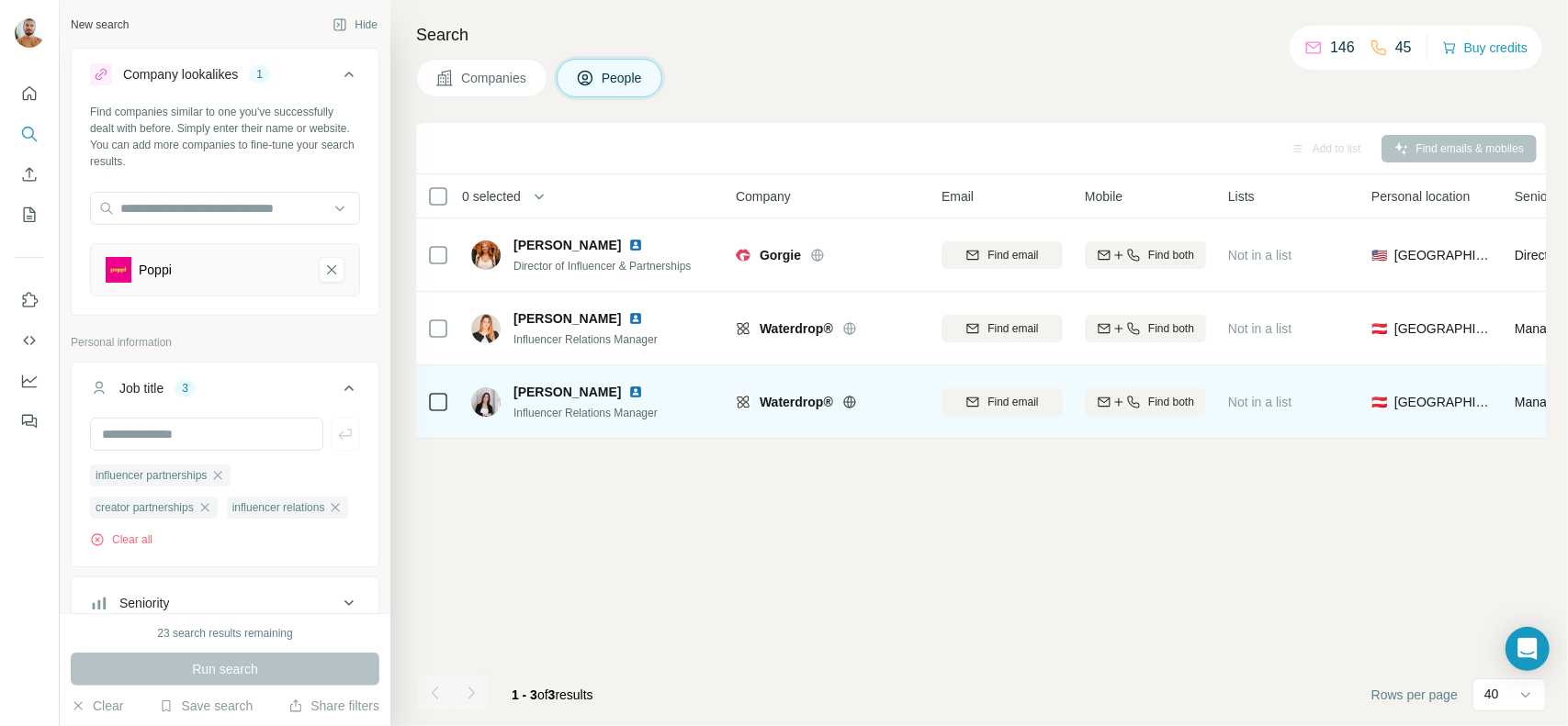
click at [640, 395] on img at bounding box center [636, 392] width 15 height 15
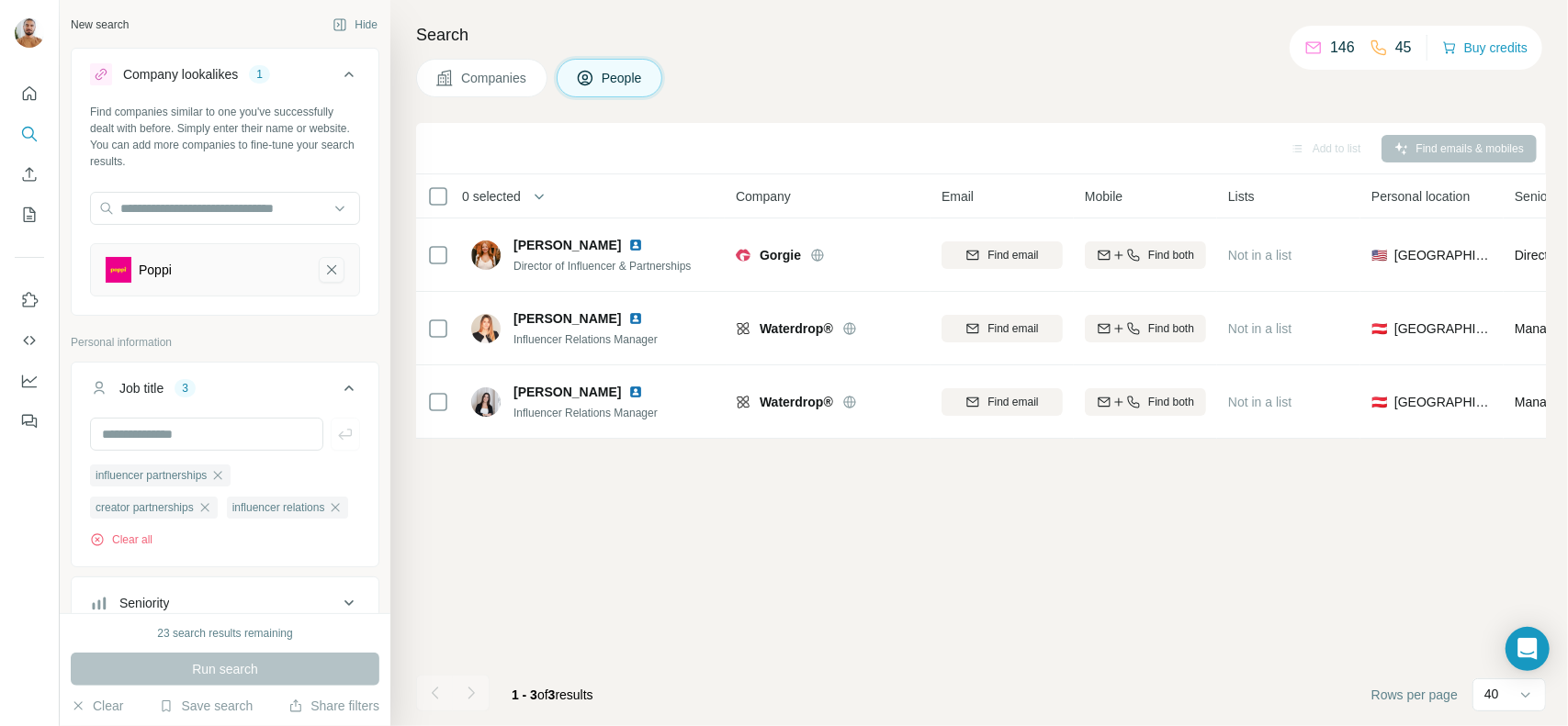
click at [323, 271] on icon "Poppi-remove-button" at bounding box center [331, 270] width 17 height 18
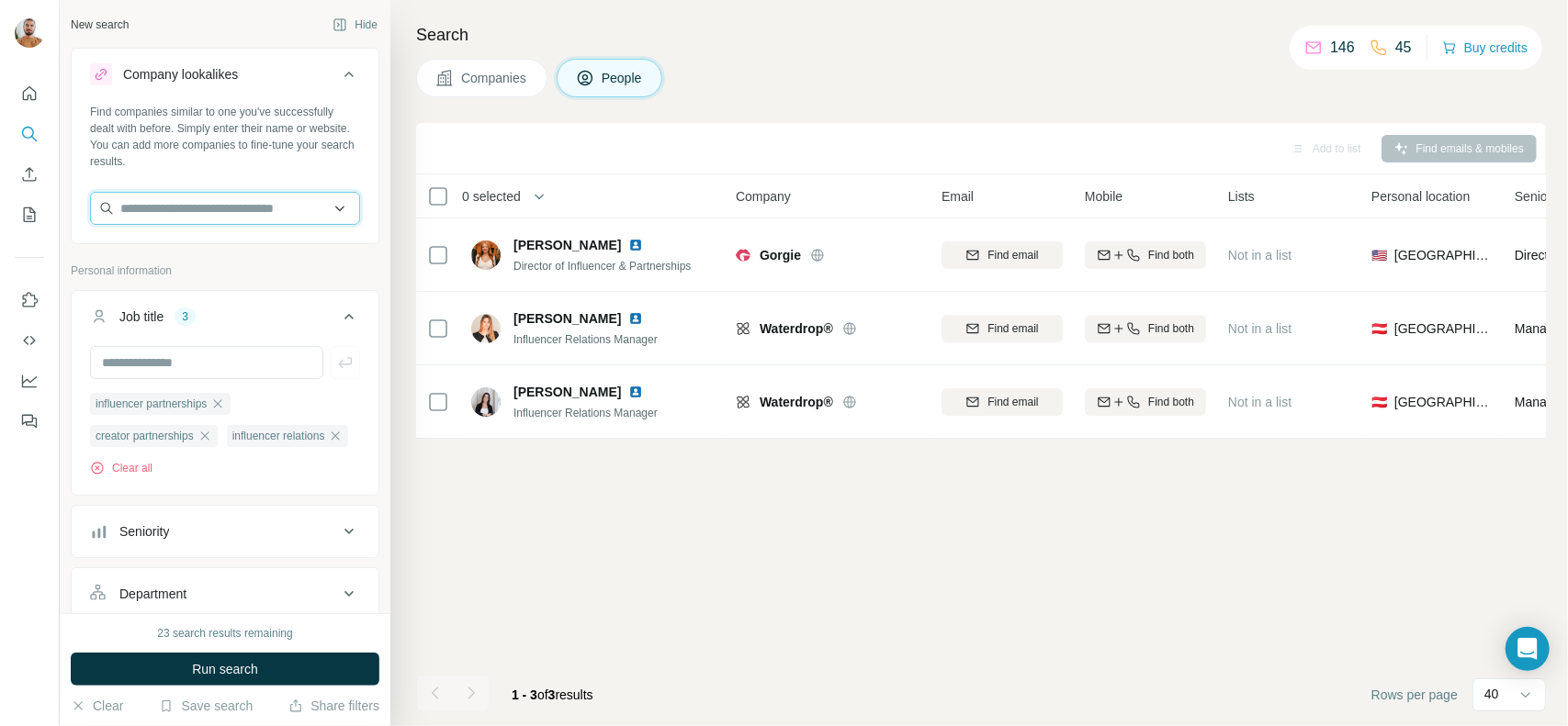
click at [197, 221] on input "text" at bounding box center [225, 208] width 270 height 33
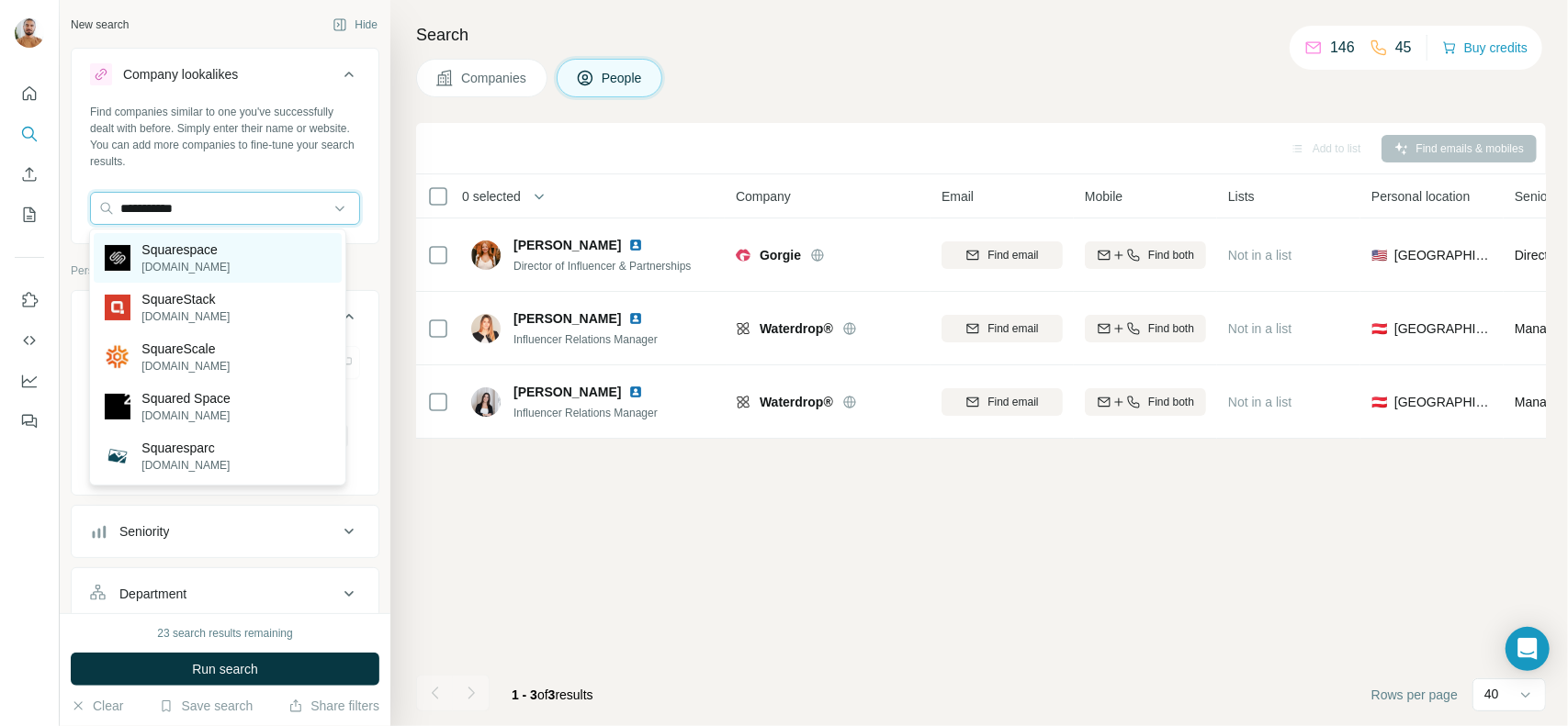
type input "**********"
click at [202, 277] on div "Squarespace [DOMAIN_NAME]" at bounding box center [218, 258] width 247 height 50
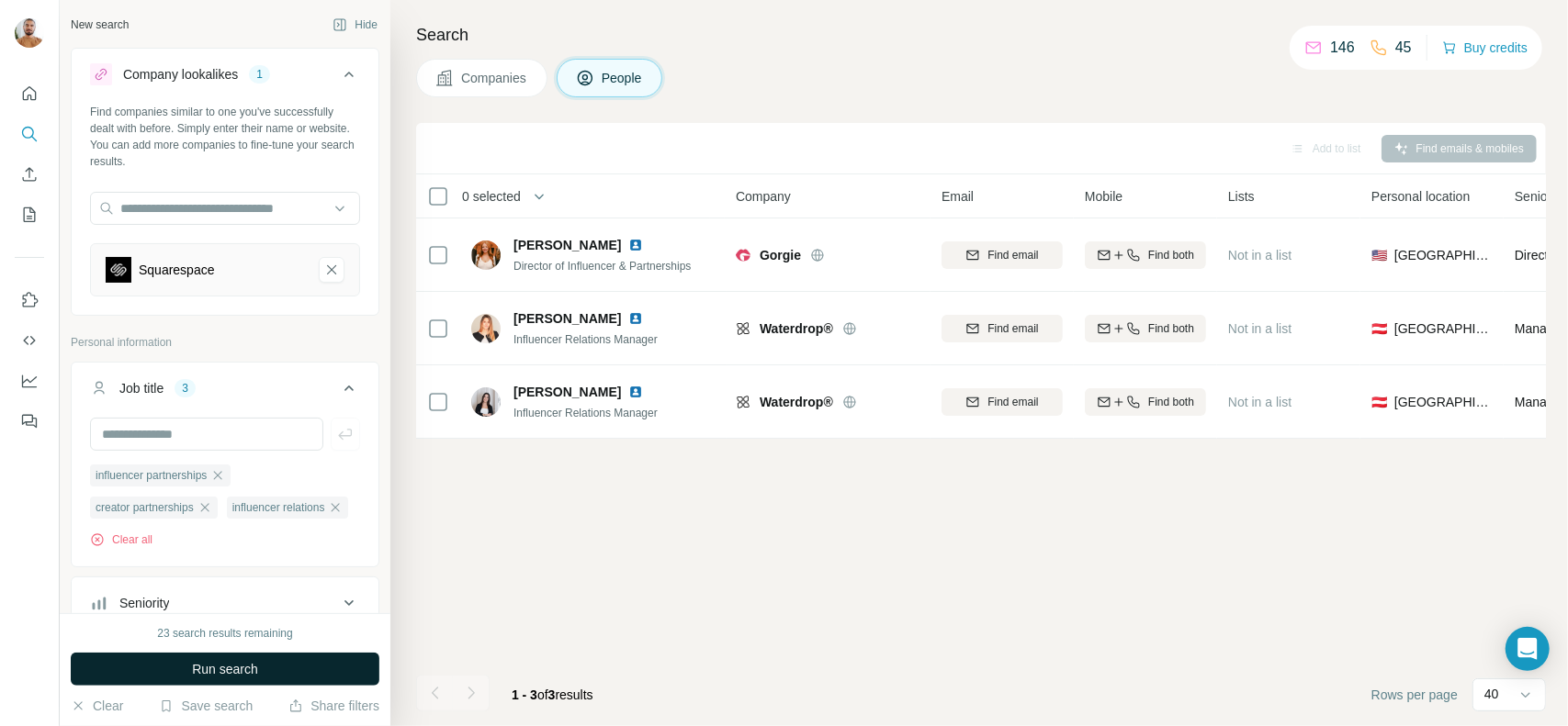
click at [303, 663] on button "Run search" at bounding box center [225, 670] width 308 height 33
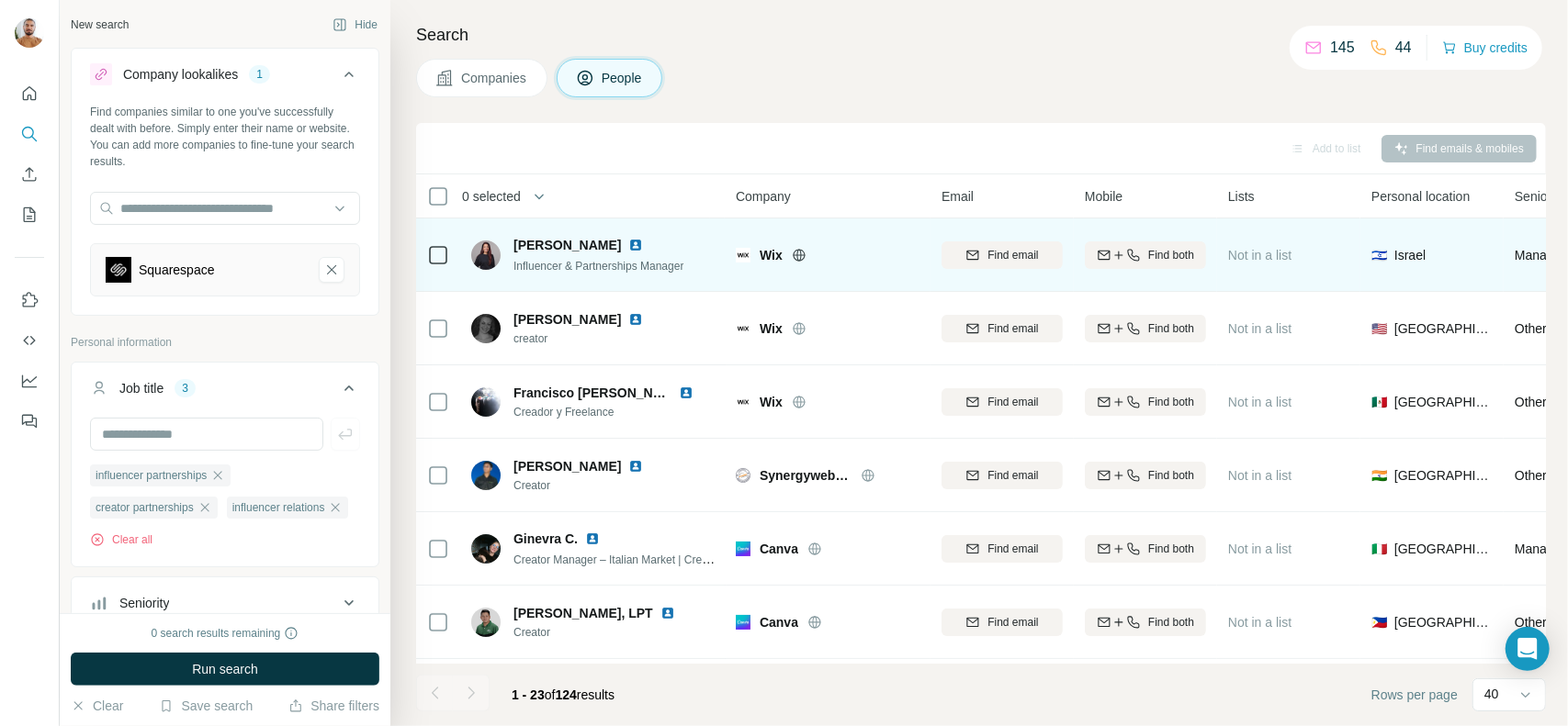
click at [628, 245] on img at bounding box center [636, 245] width 15 height 15
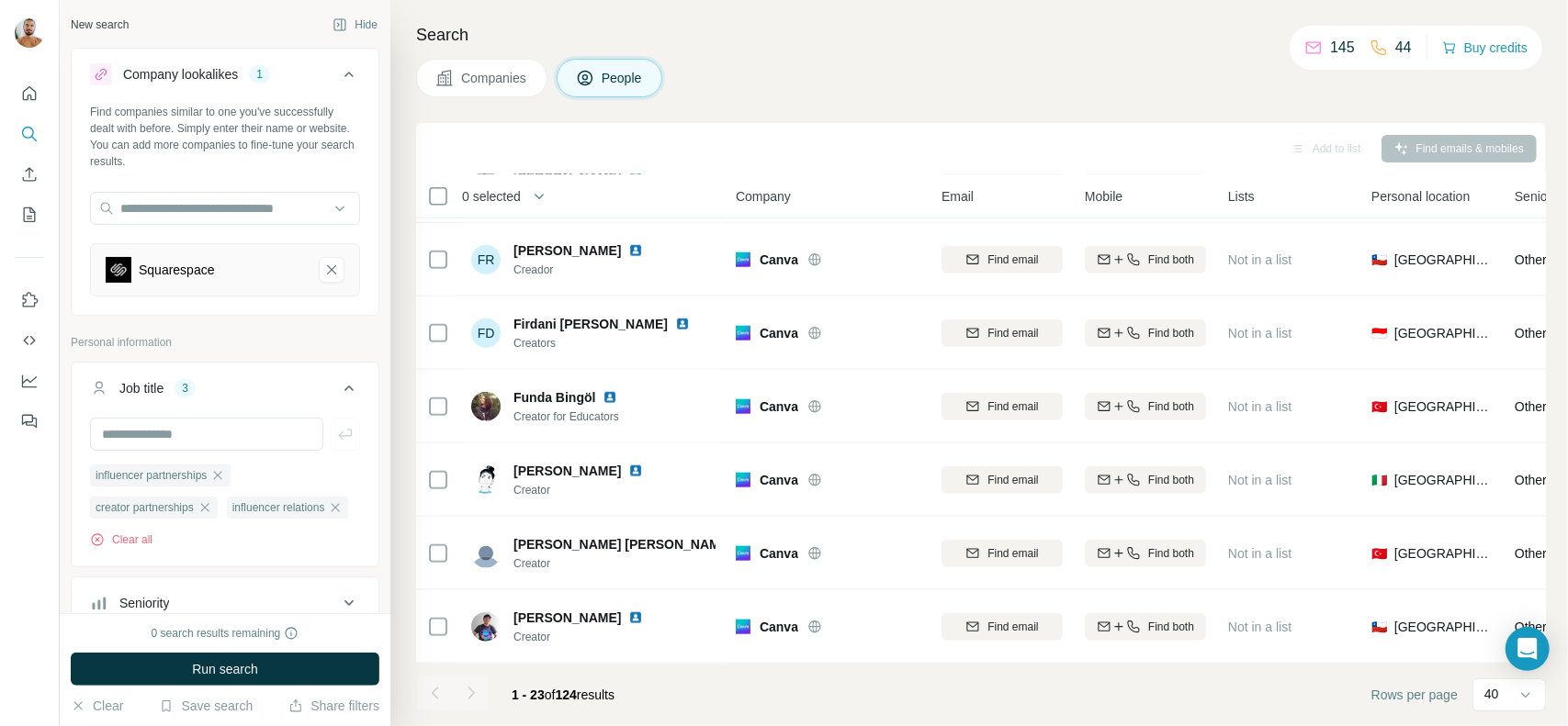
scroll to position [1252, 0]
click at [1523, 700] on icon at bounding box center [1526, 695] width 18 height 18
click at [1103, 88] on div "Companies People" at bounding box center [981, 78] width 1130 height 39
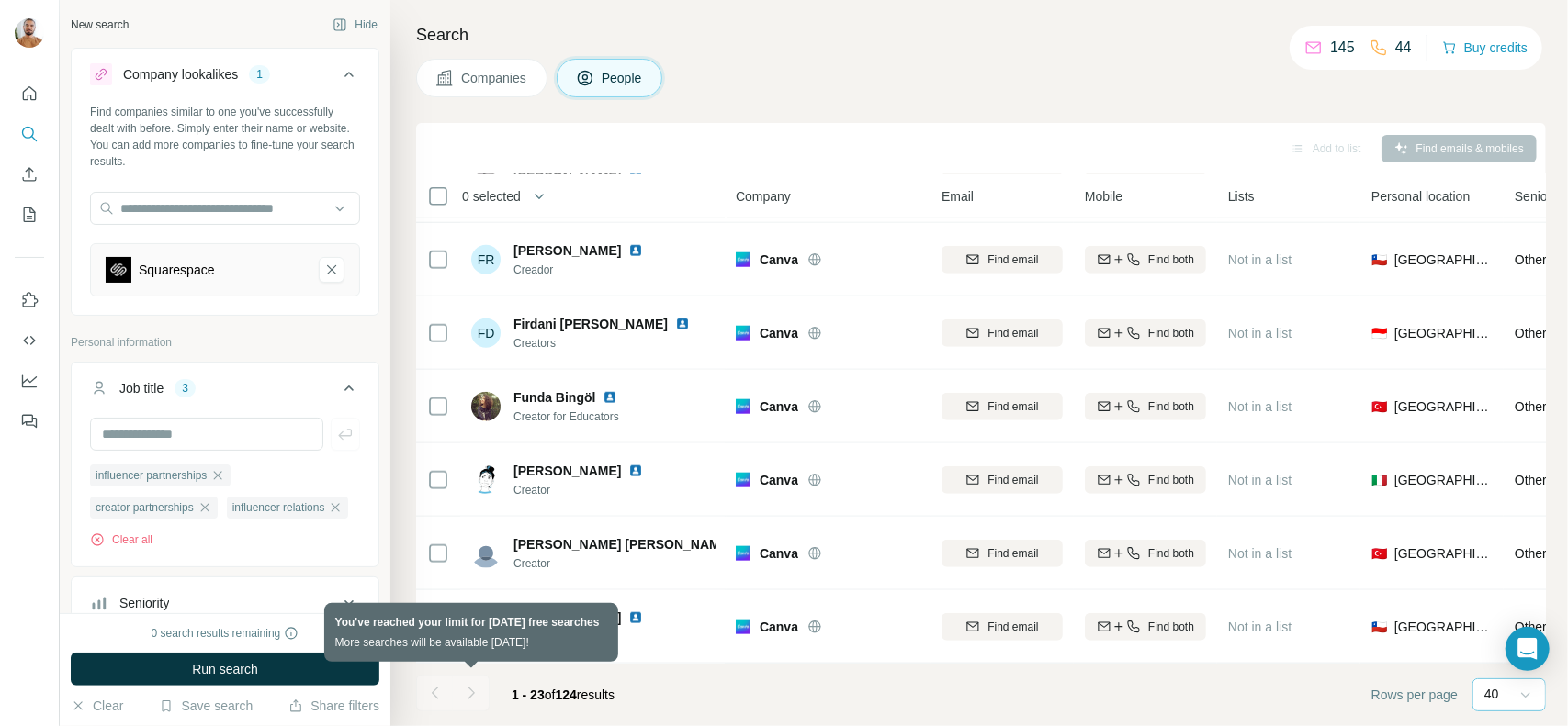
click at [471, 689] on div at bounding box center [472, 693] width 37 height 37
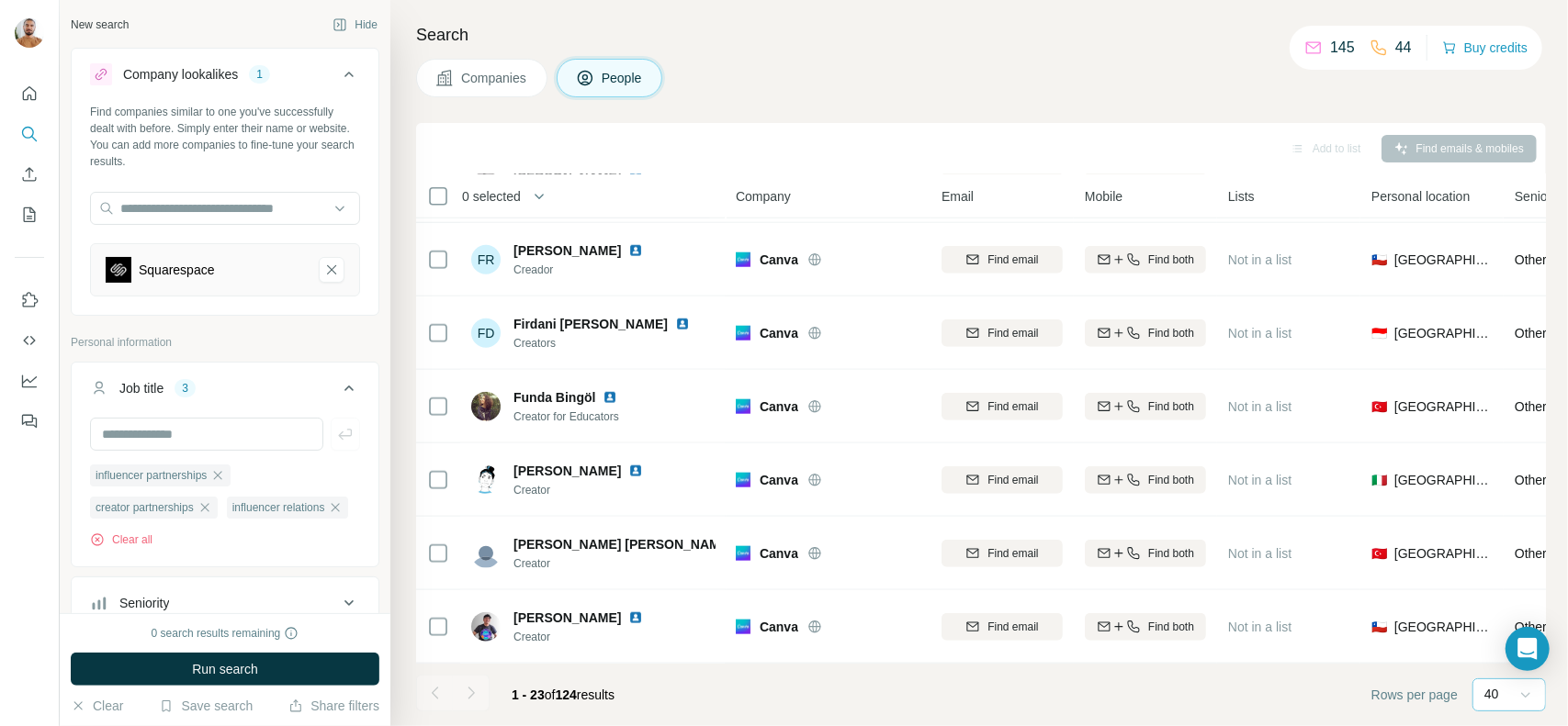
click at [1530, 687] on icon at bounding box center [1526, 695] width 18 height 18
click at [1501, 557] on p "60" at bounding box center [1495, 555] width 15 height 18
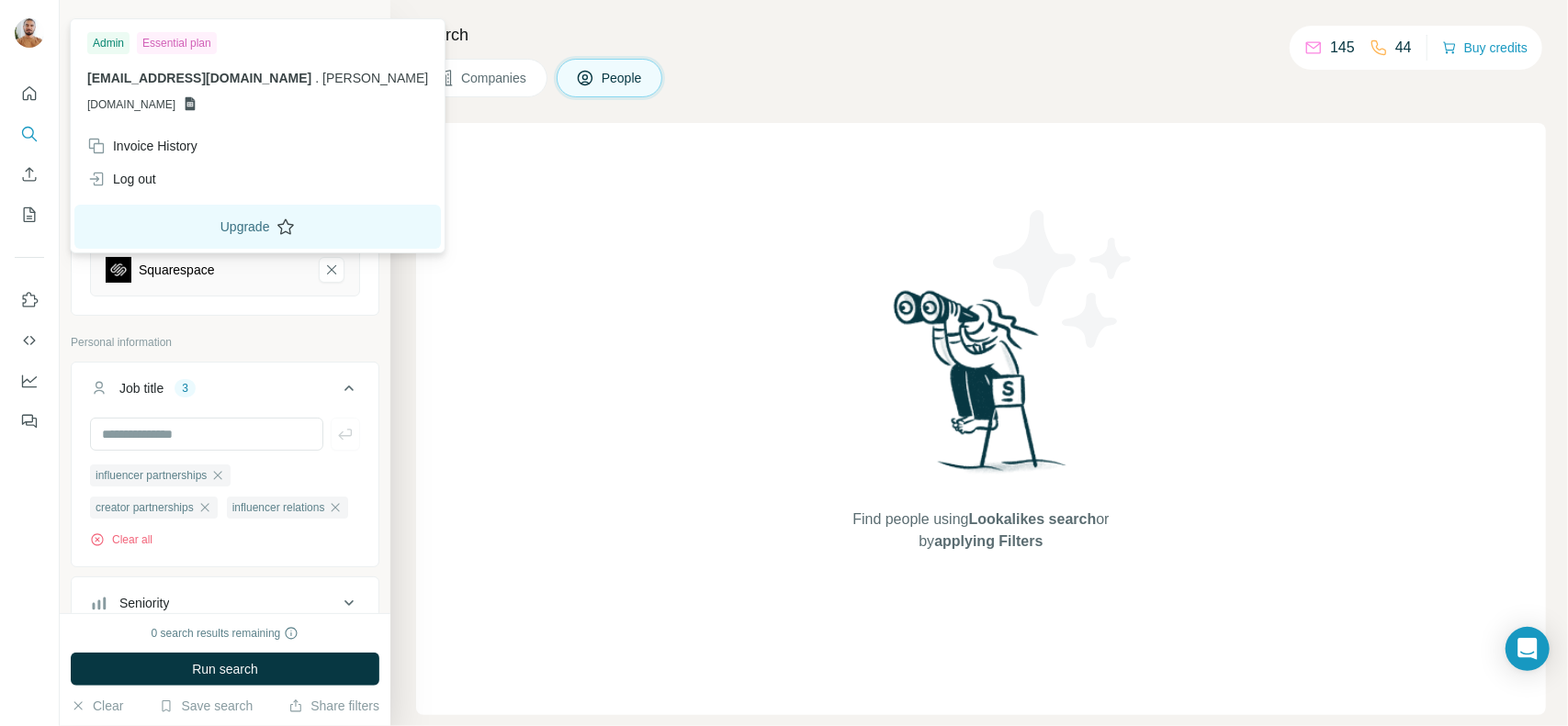
click at [217, 225] on button "Upgrade" at bounding box center [257, 227] width 366 height 44
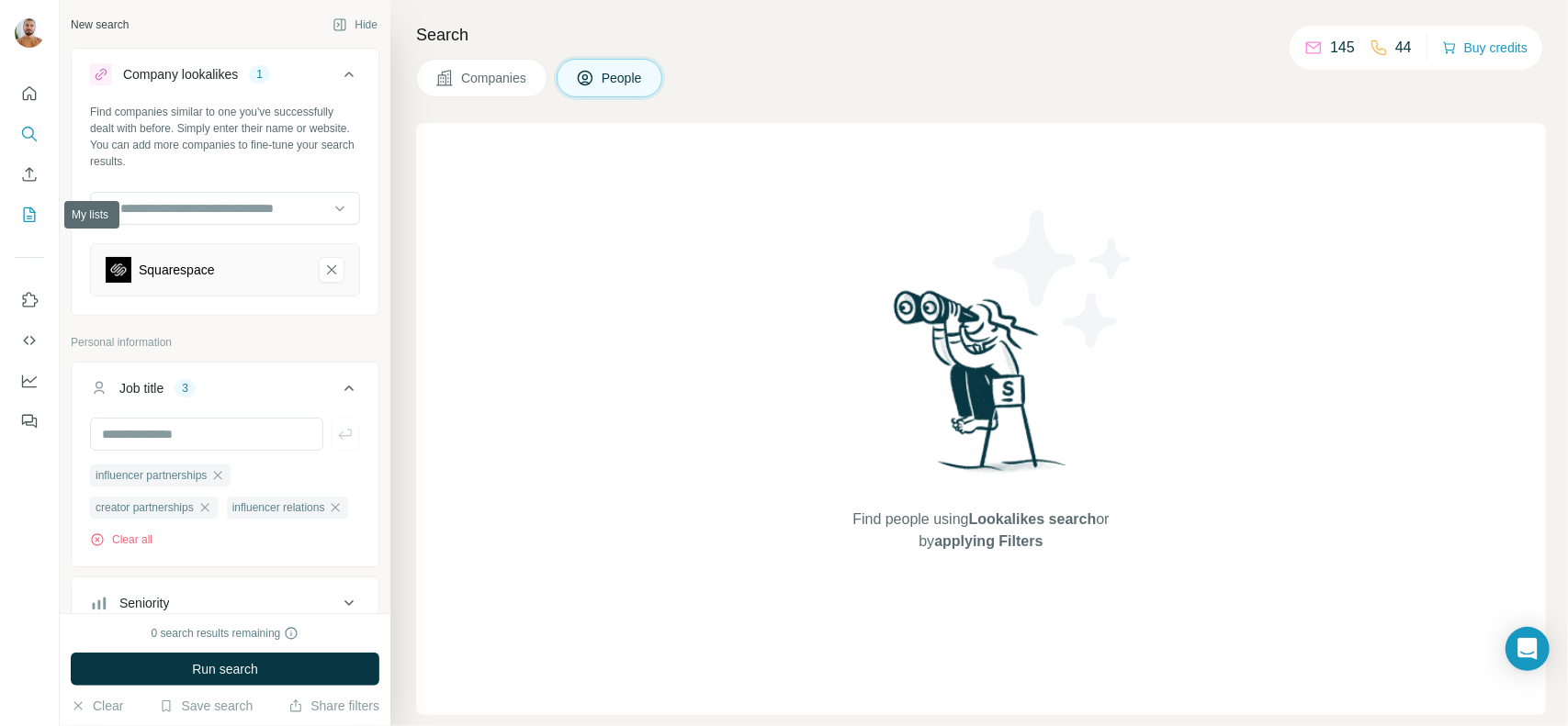
click at [30, 216] on icon "My lists" at bounding box center [31, 213] width 9 height 12
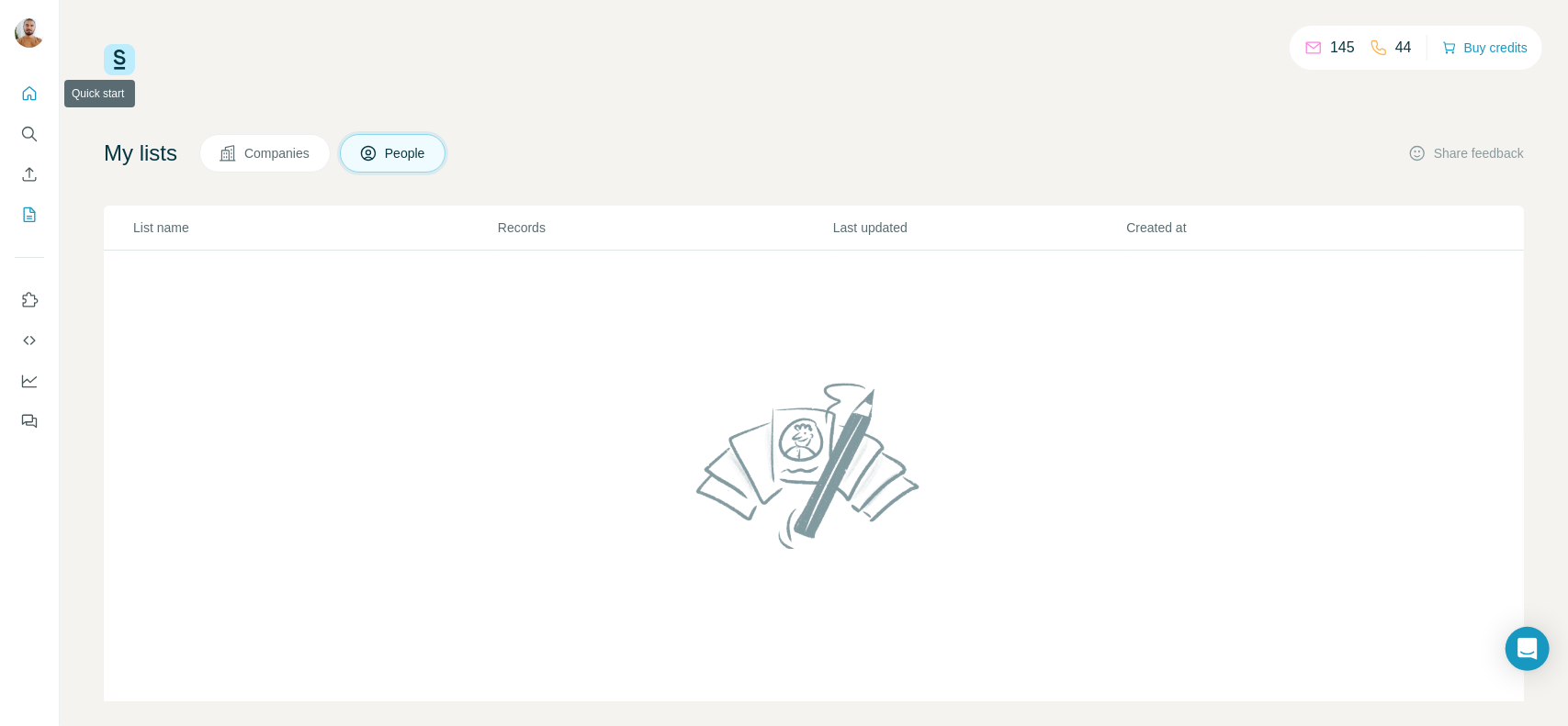
click at [41, 89] on button "Quick start" at bounding box center [30, 94] width 30 height 33
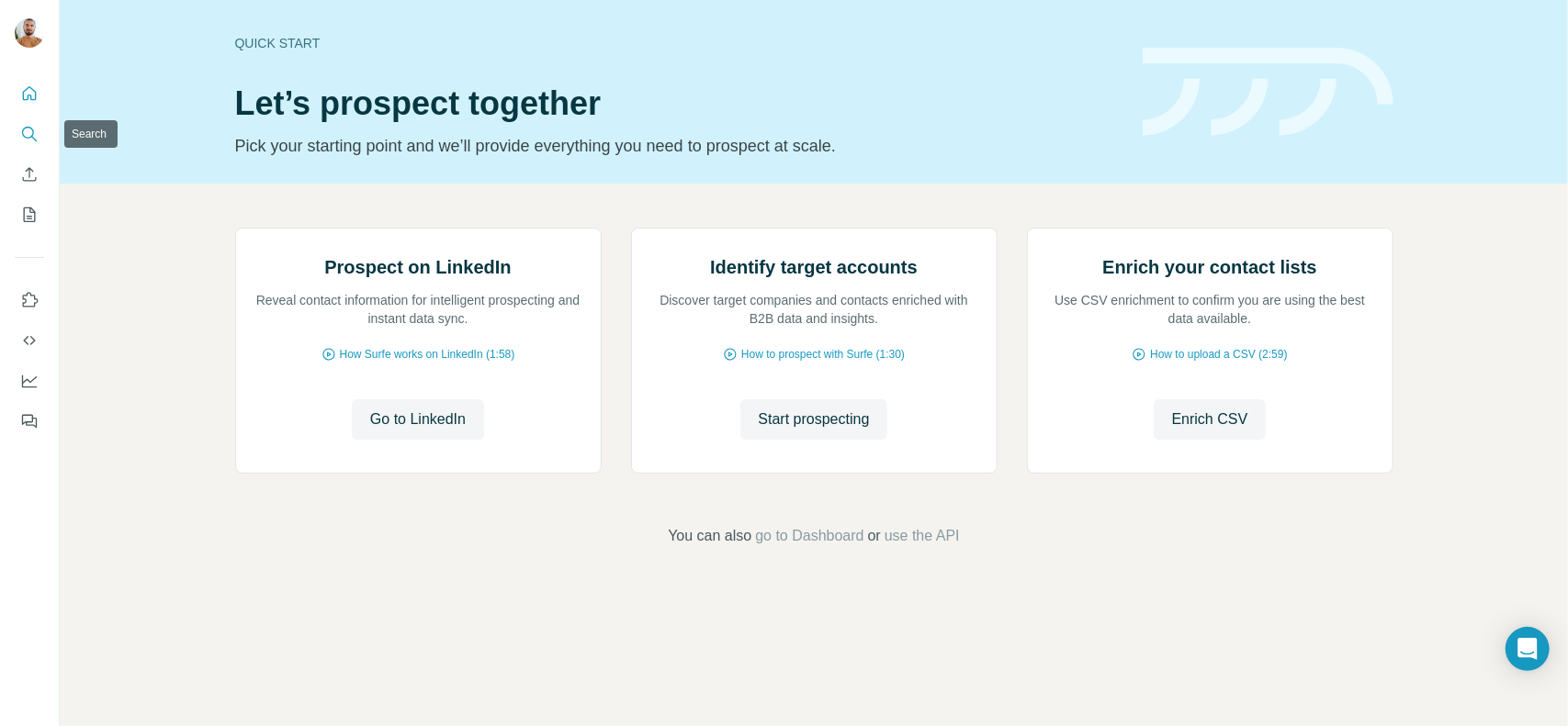
click at [33, 135] on icon "Search" at bounding box center [30, 134] width 18 height 18
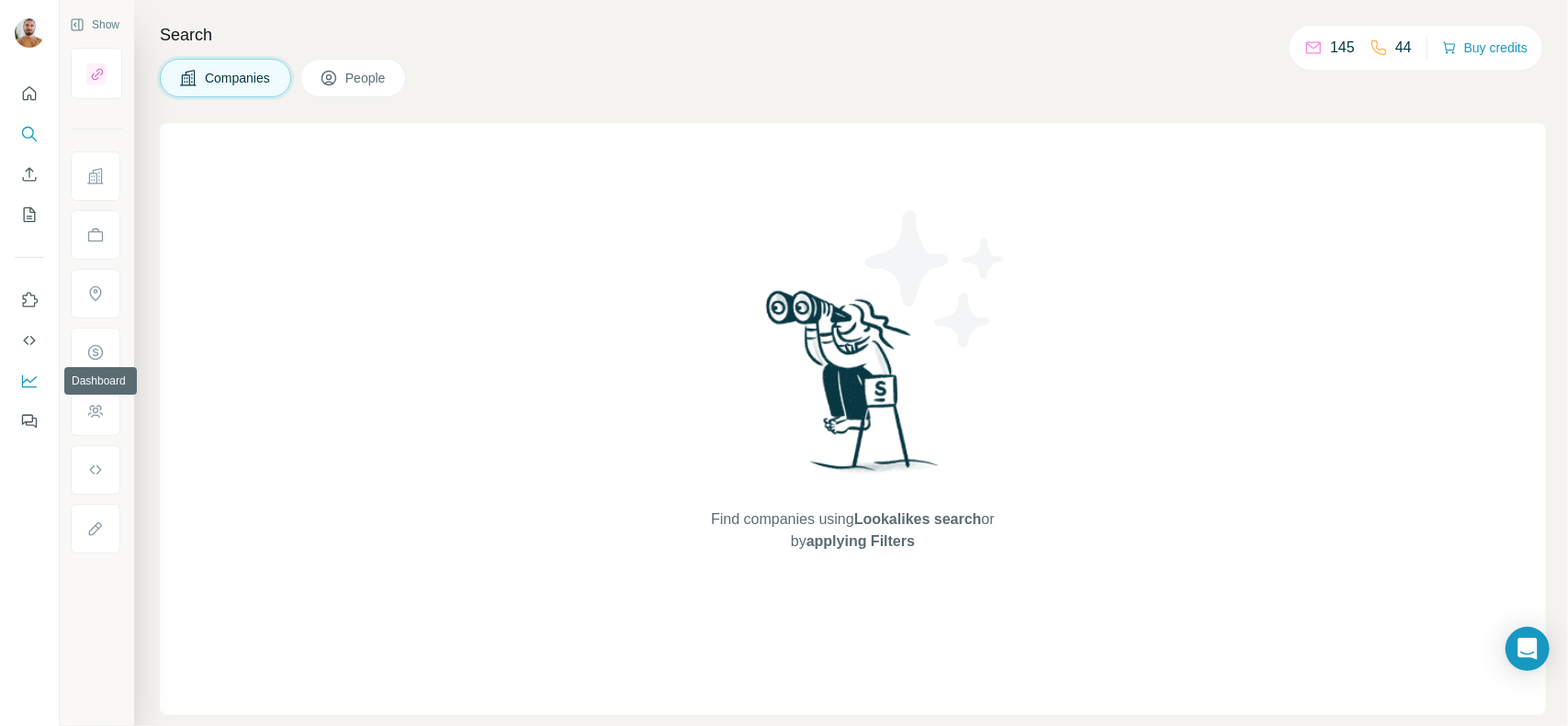
click at [30, 379] on icon "Dashboard" at bounding box center [30, 381] width 18 height 18
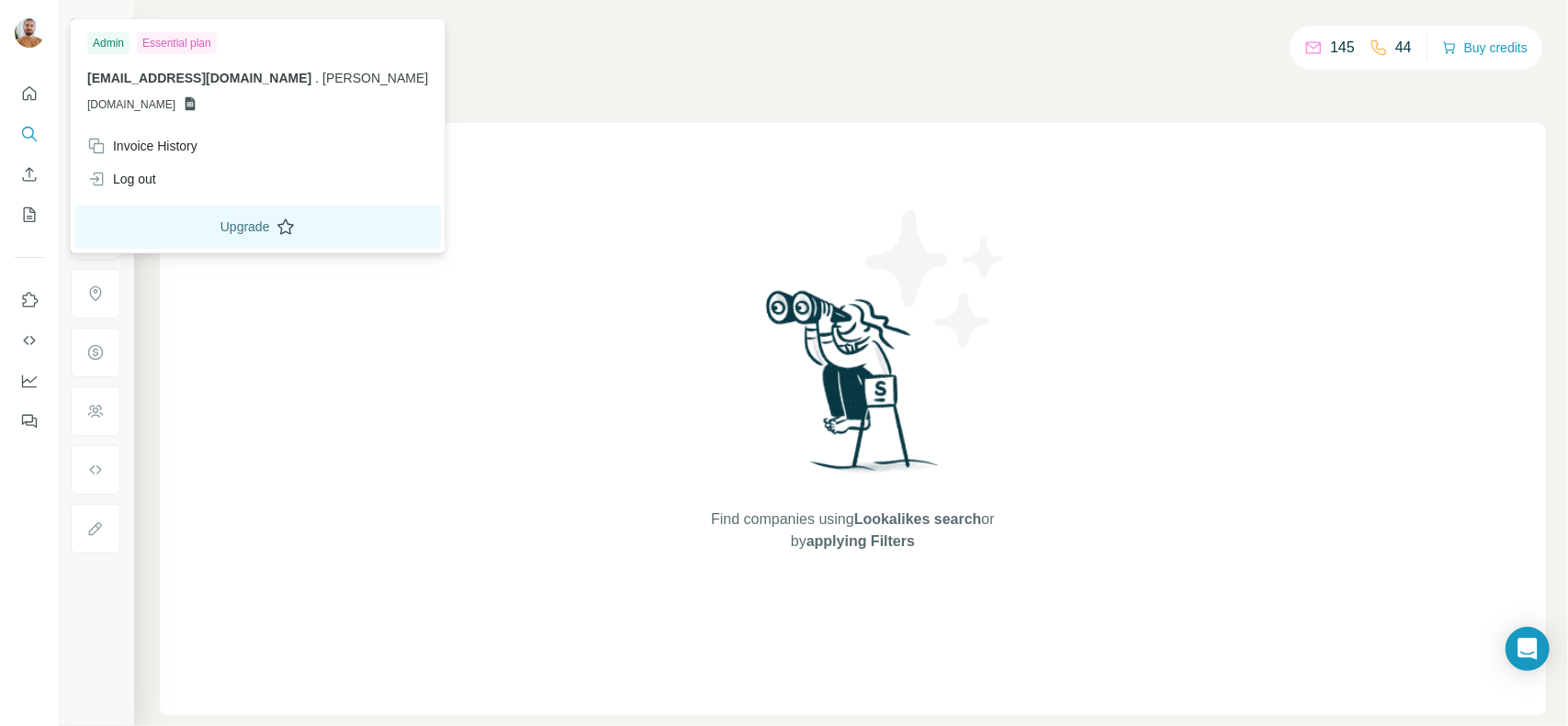
click at [233, 238] on button "Upgrade" at bounding box center [257, 227] width 366 height 44
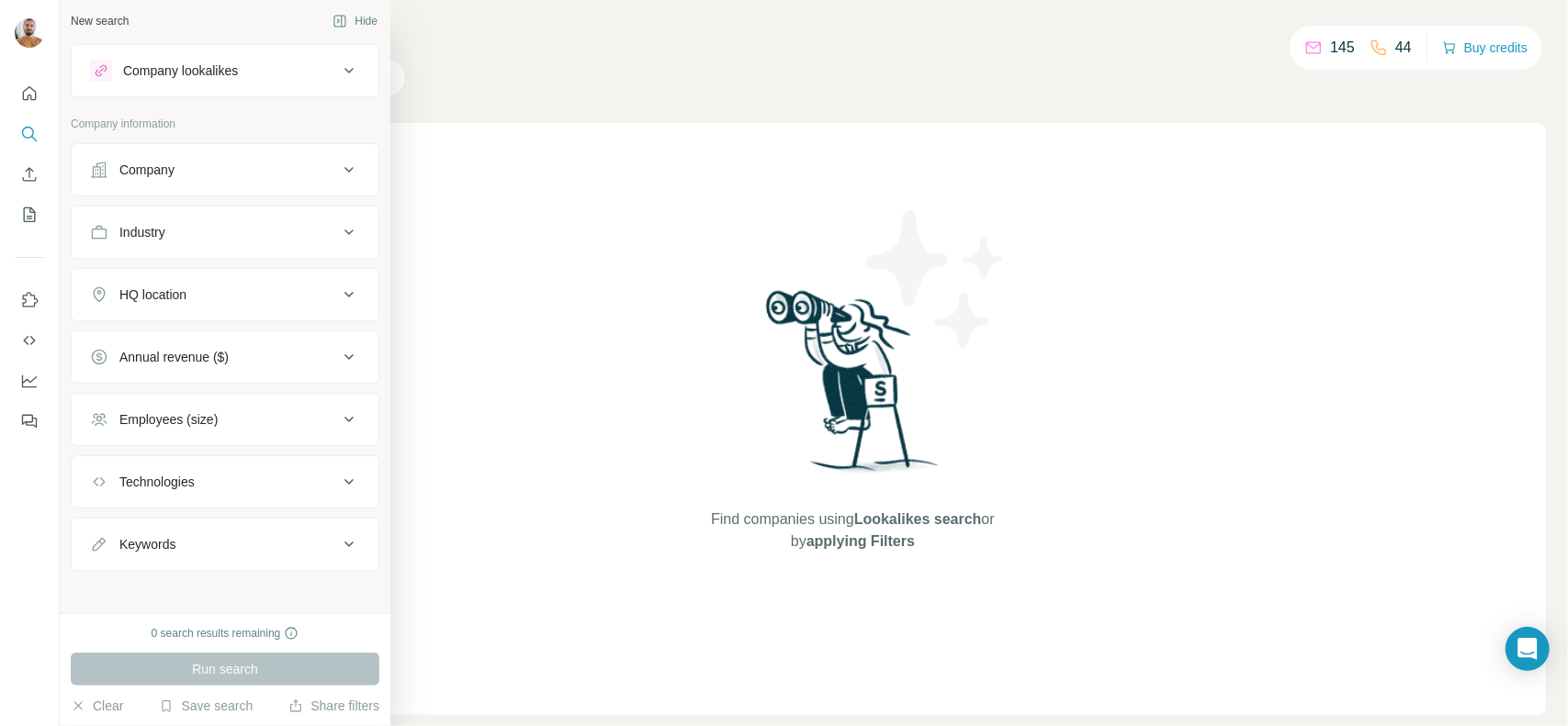
scroll to position [7, 0]
click at [211, 67] on div "Company lookalikes" at bounding box center [180, 67] width 114 height 18
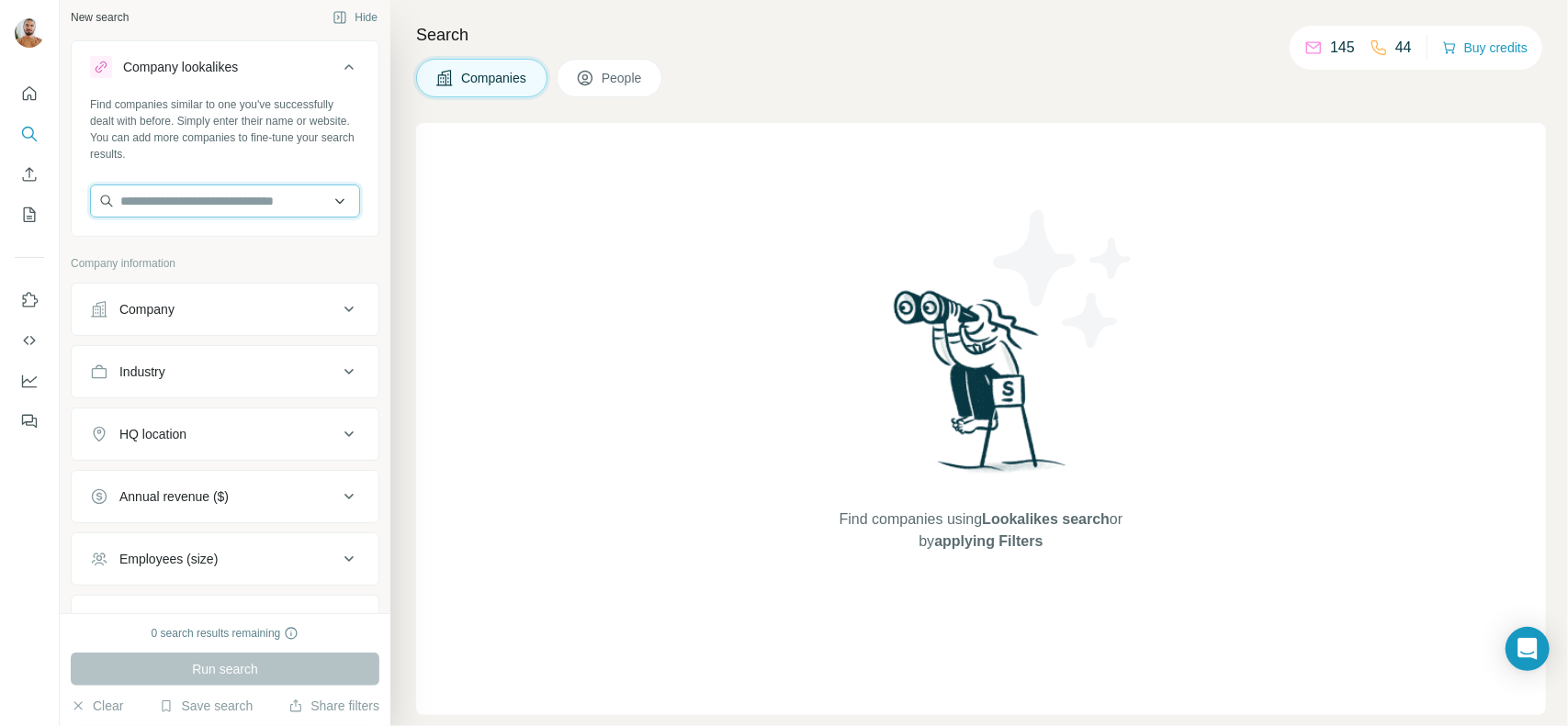
click at [216, 196] on input "text" at bounding box center [225, 201] width 270 height 33
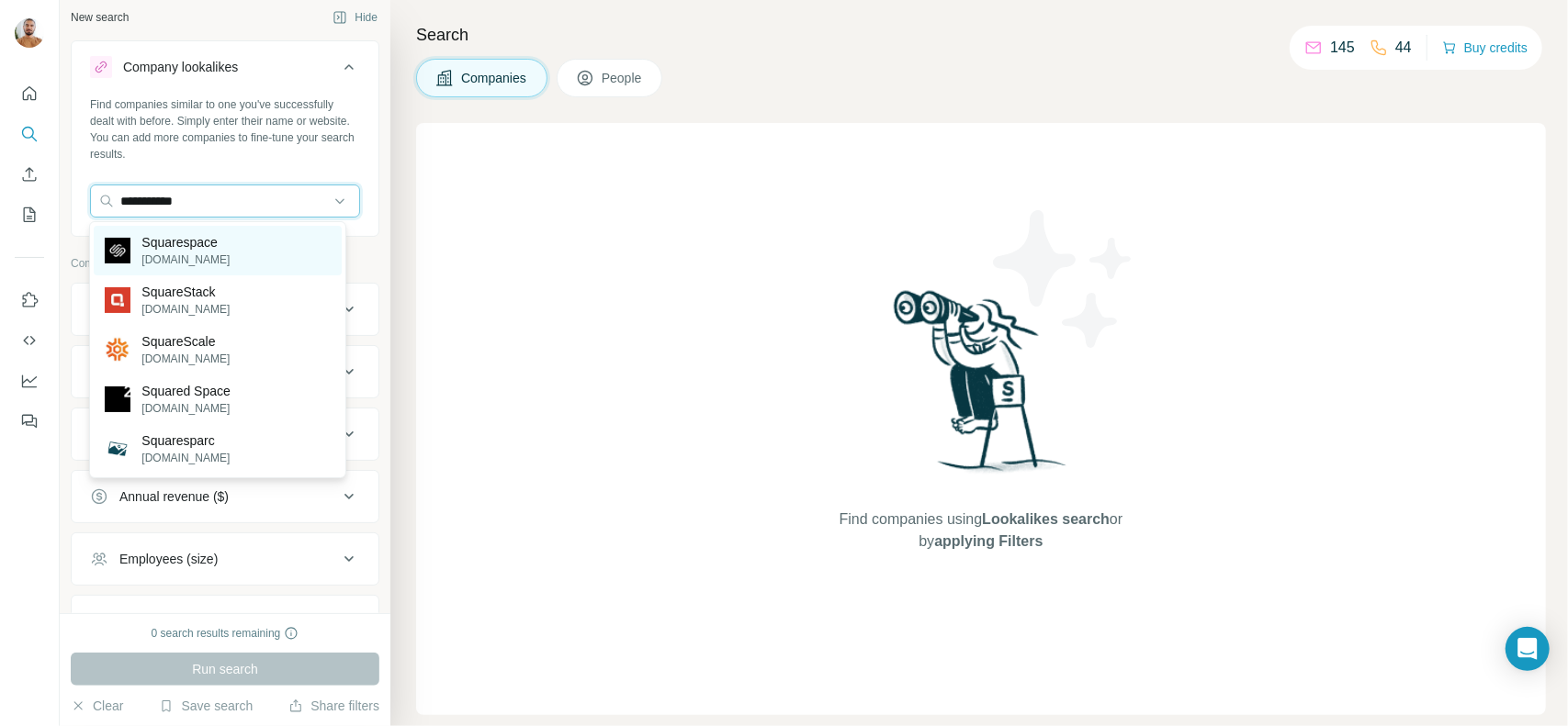
type input "**********"
click at [226, 249] on p "Squarespace" at bounding box center [186, 243] width 89 height 18
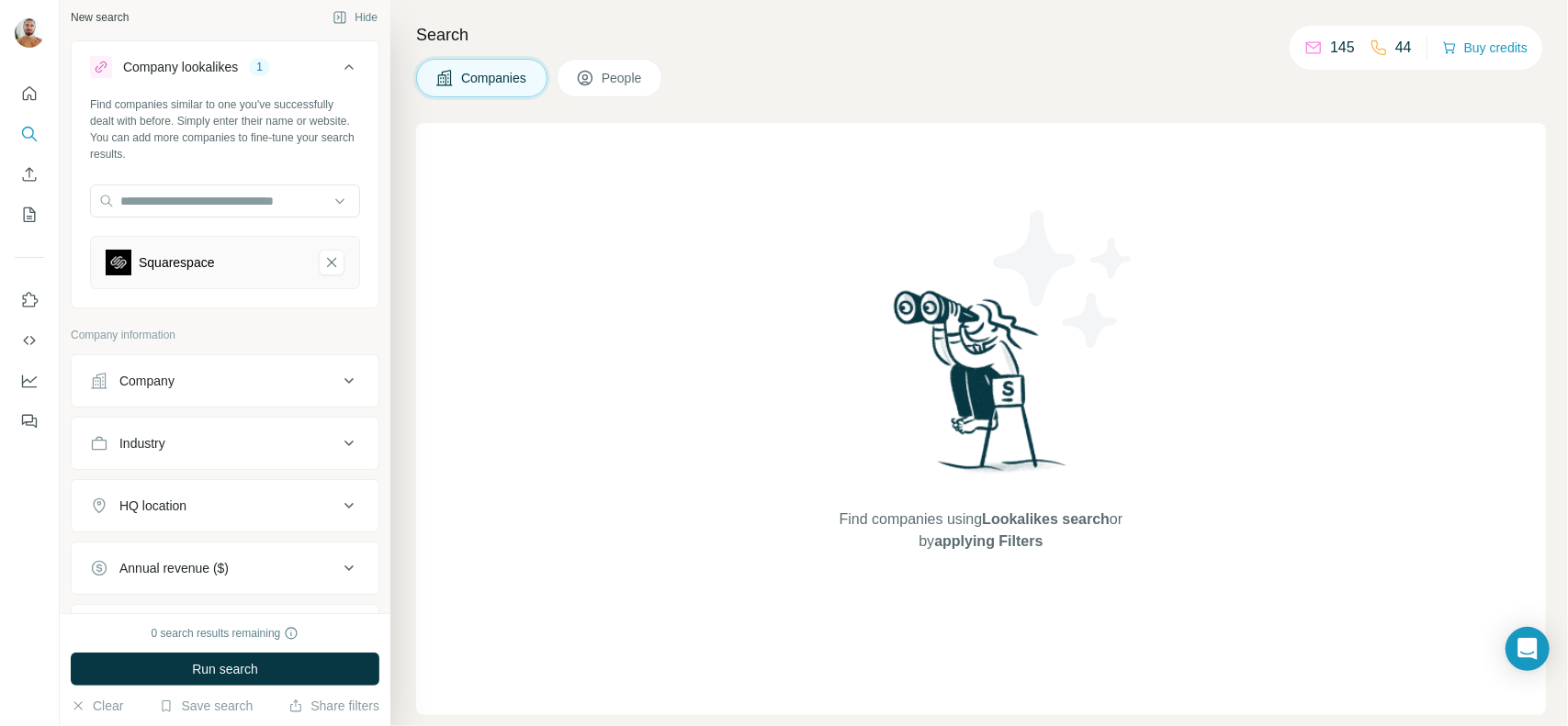
click at [204, 368] on button "Company" at bounding box center [225, 381] width 306 height 44
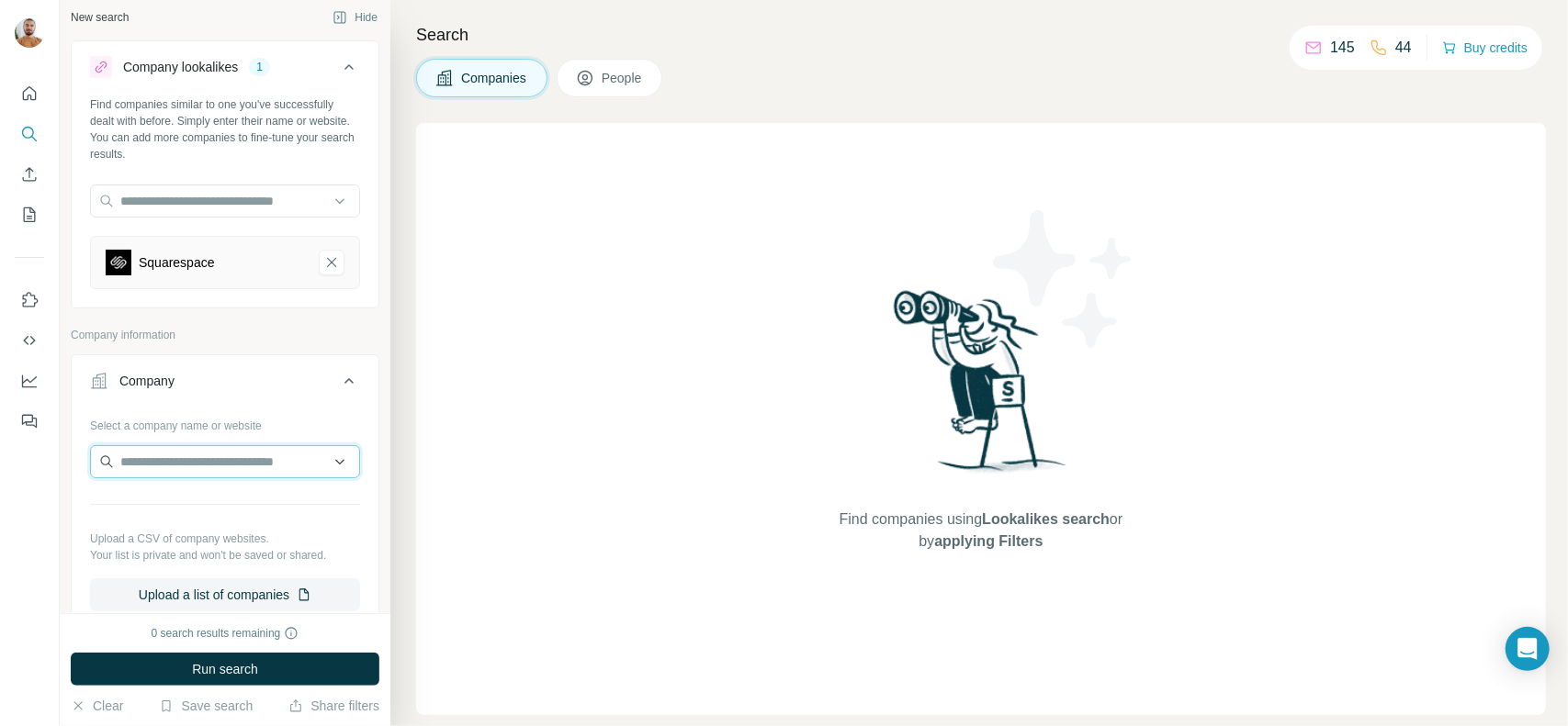
click at [174, 463] on input "text" at bounding box center [225, 462] width 270 height 33
click at [265, 383] on div "Company" at bounding box center [214, 381] width 248 height 18
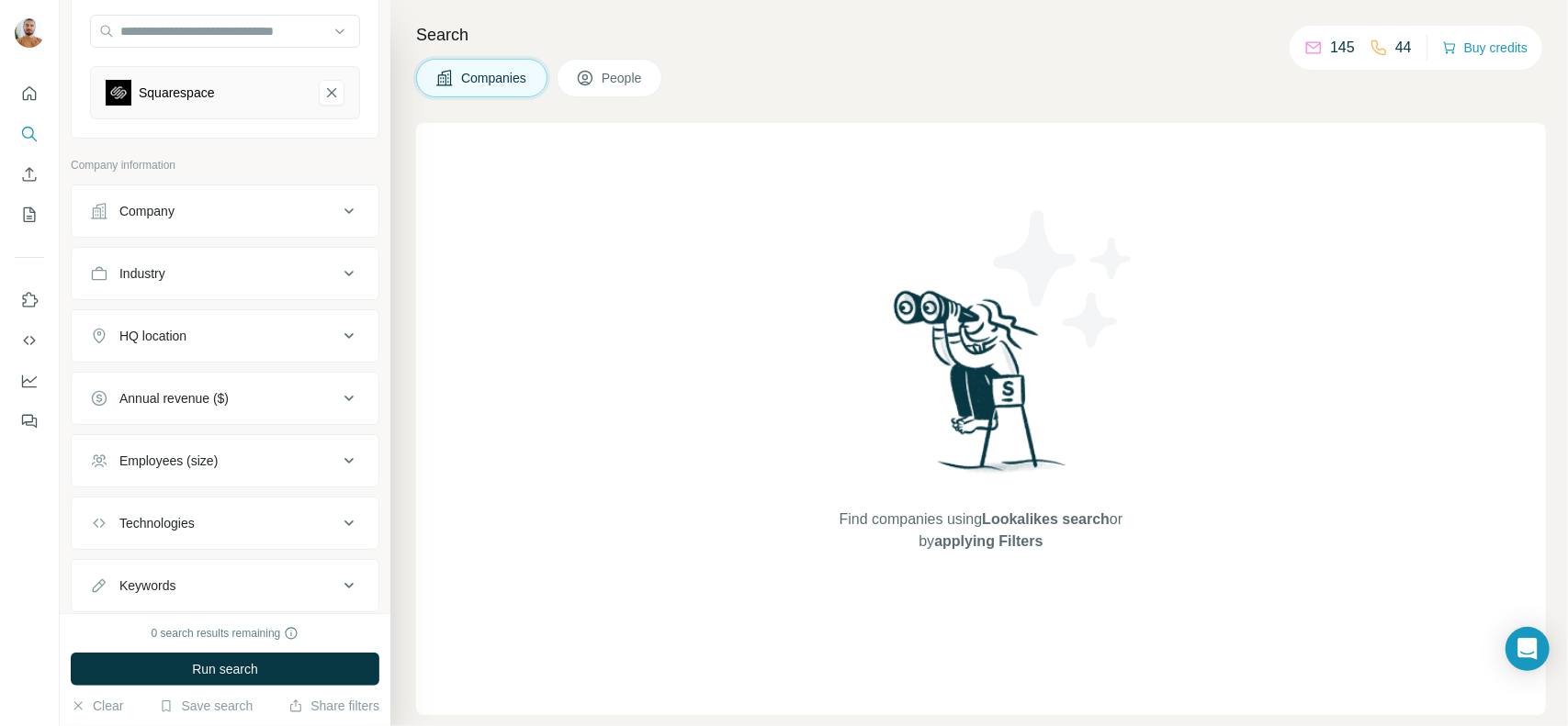
scroll to position [191, 0]
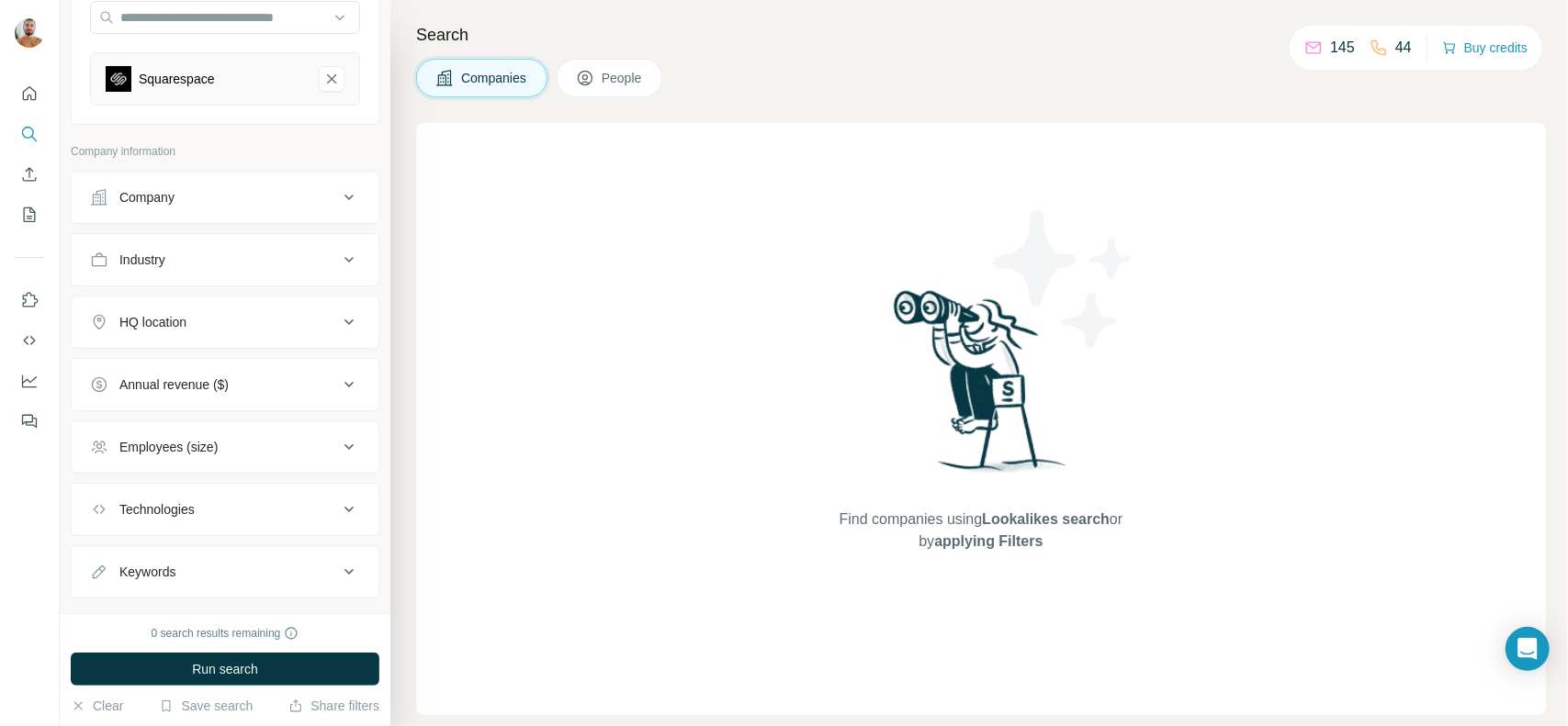
click at [200, 244] on button "Industry" at bounding box center [225, 260] width 306 height 44
click at [200, 244] on button "Industry" at bounding box center [225, 264] width 306 height 52
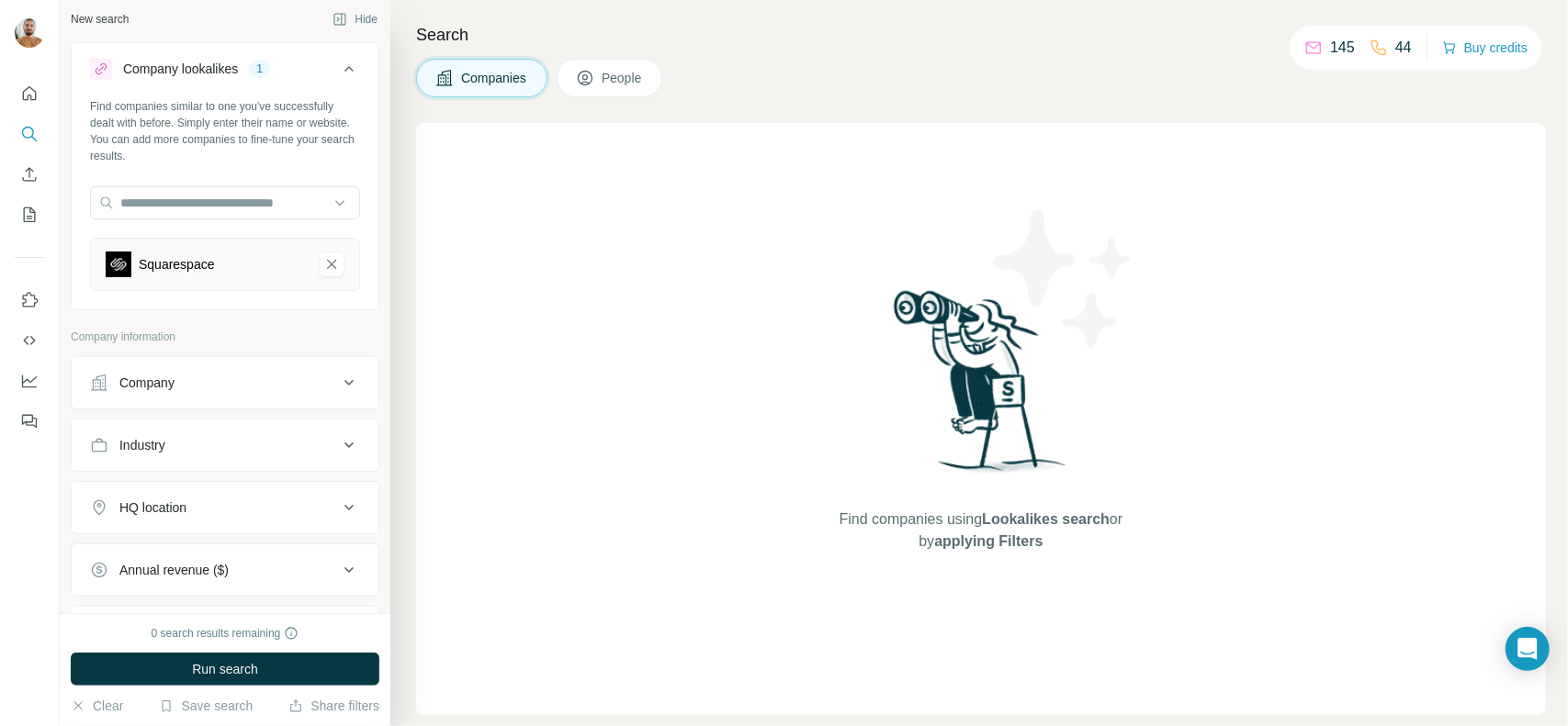
scroll to position [0, 0]
click at [584, 73] on icon at bounding box center [585, 78] width 18 height 18
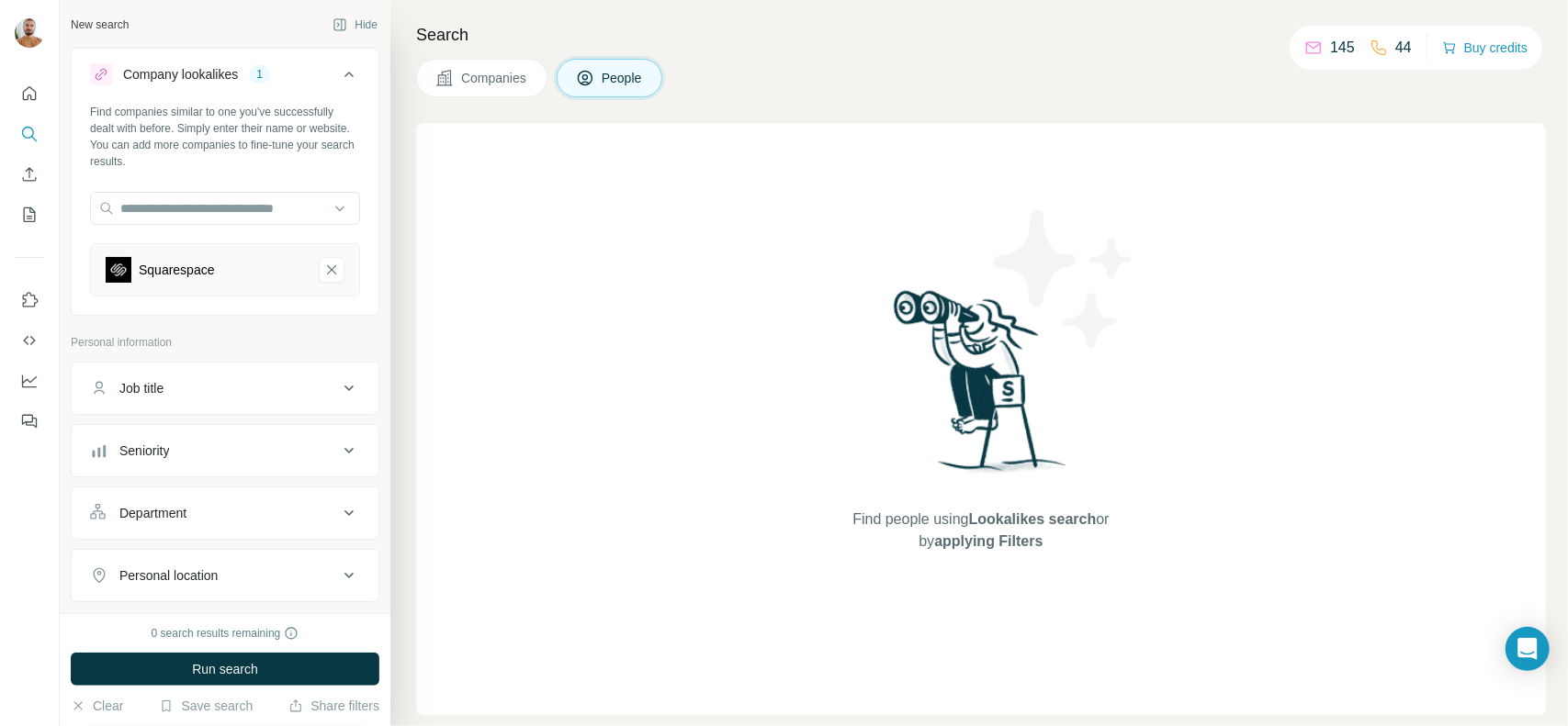
click at [300, 385] on div "Job title" at bounding box center [214, 388] width 248 height 18
click at [233, 435] on input "text" at bounding box center [207, 434] width 233 height 33
type input "**********"
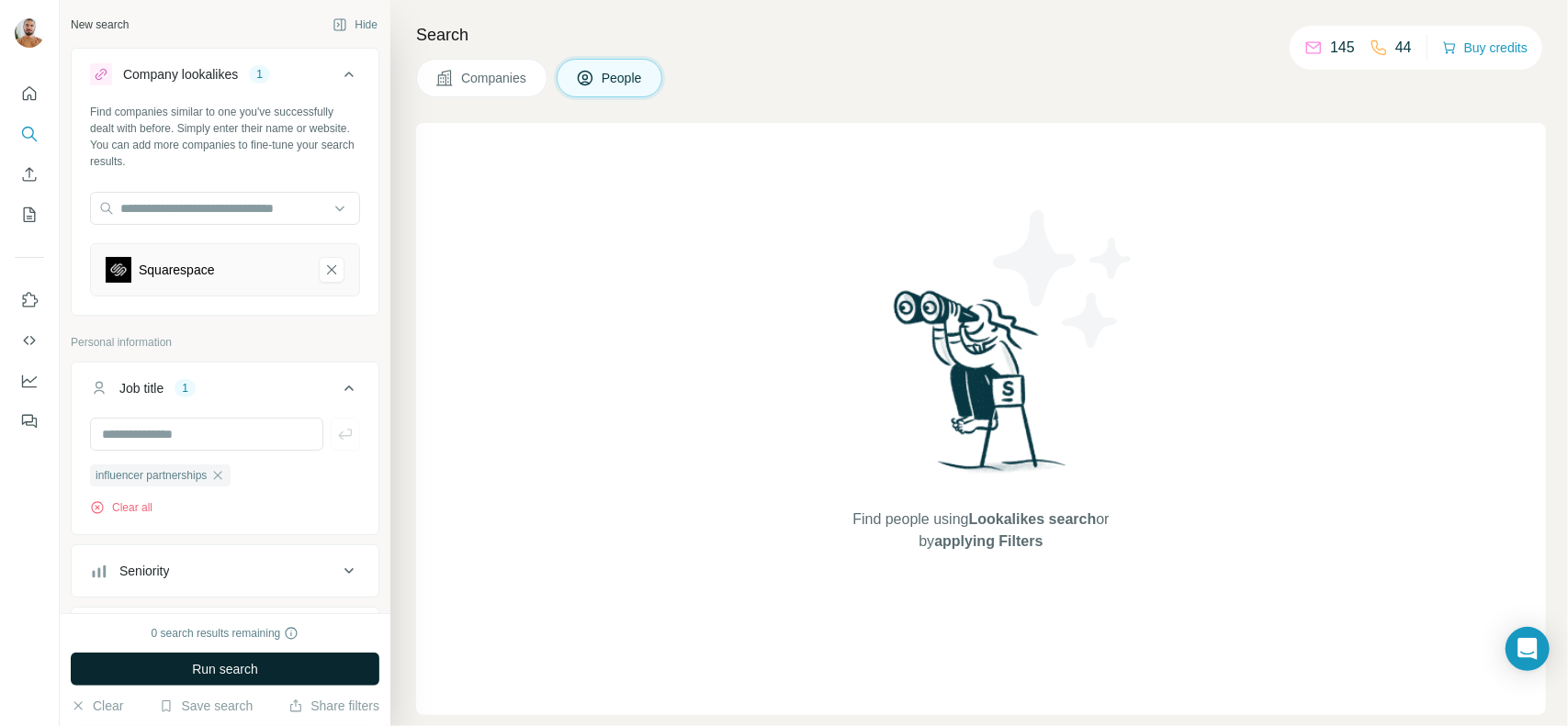
click at [255, 658] on button "Run search" at bounding box center [225, 670] width 308 height 33
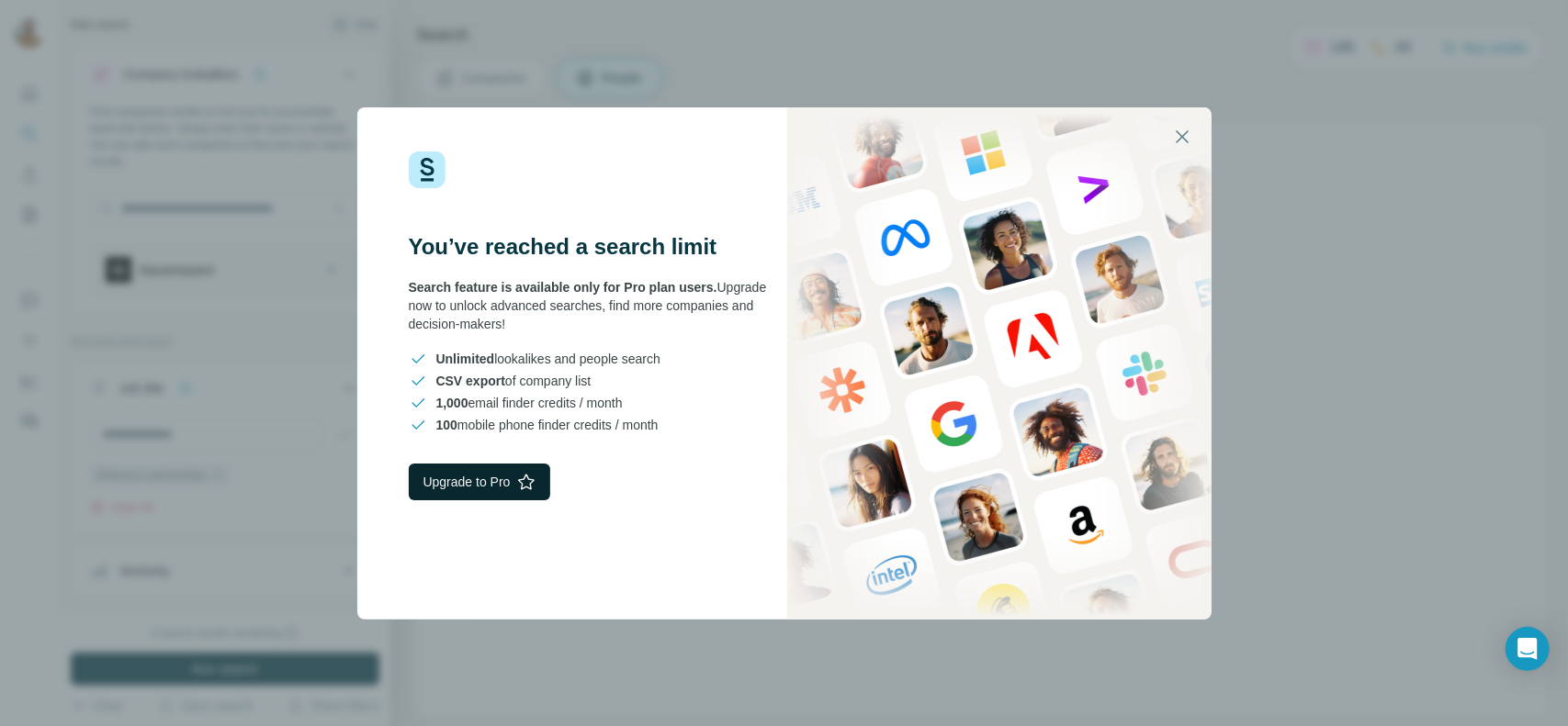
click at [512, 477] on button "Upgrade to Pro" at bounding box center [480, 482] width 142 height 37
